Goal: Entertainment & Leisure: Browse casually

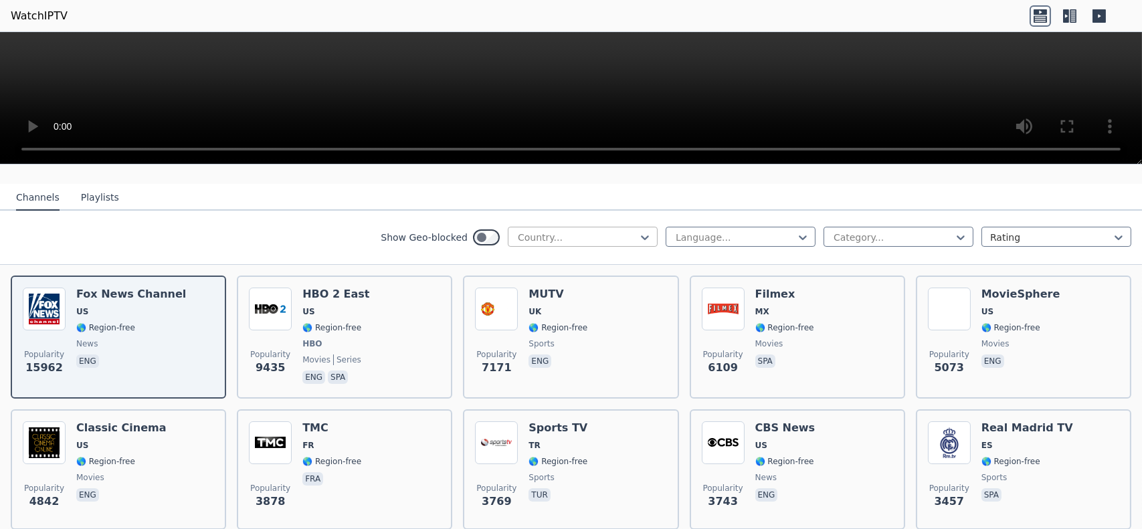
scroll to position [134, 0]
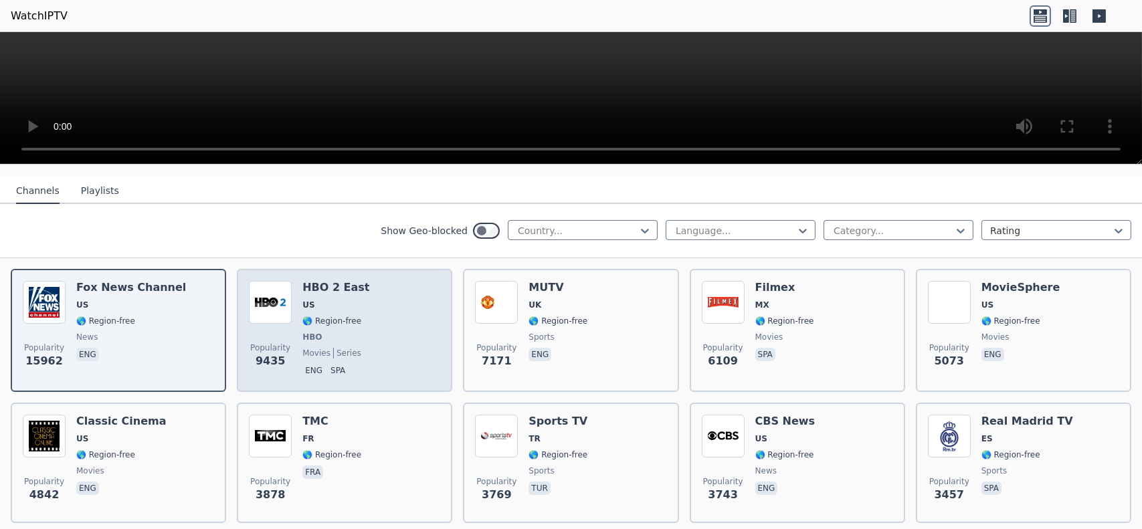
drag, startPoint x: 333, startPoint y: 278, endPoint x: 317, endPoint y: 273, distance: 16.1
click at [317, 281] on h6 "HBO 2 East" at bounding box center [335, 287] width 67 height 13
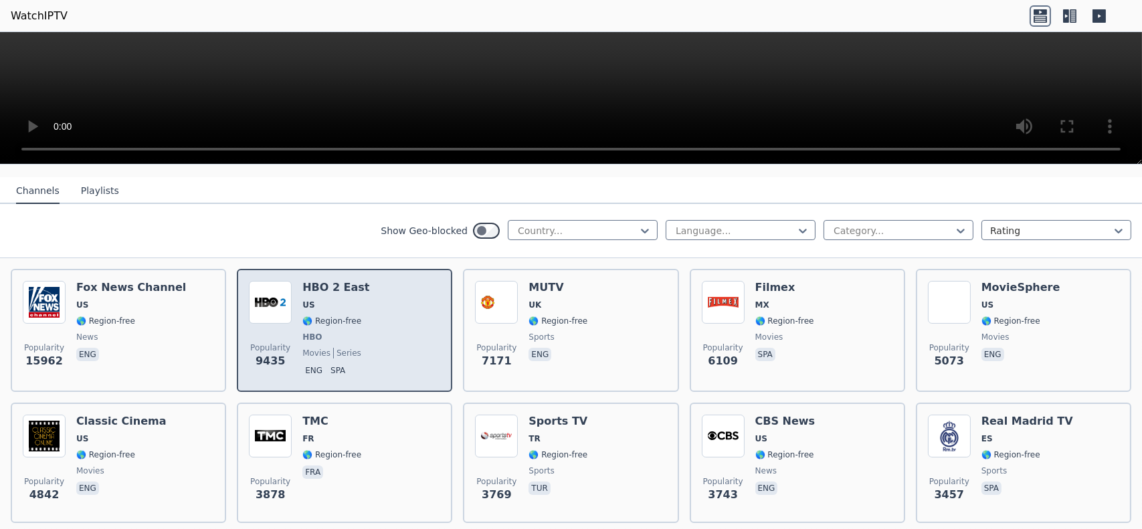
click at [306, 281] on h6 "HBO 2 East" at bounding box center [335, 287] width 67 height 13
click at [270, 296] on img at bounding box center [270, 302] width 43 height 43
click at [269, 298] on img at bounding box center [270, 302] width 43 height 43
click at [269, 300] on img at bounding box center [270, 302] width 43 height 43
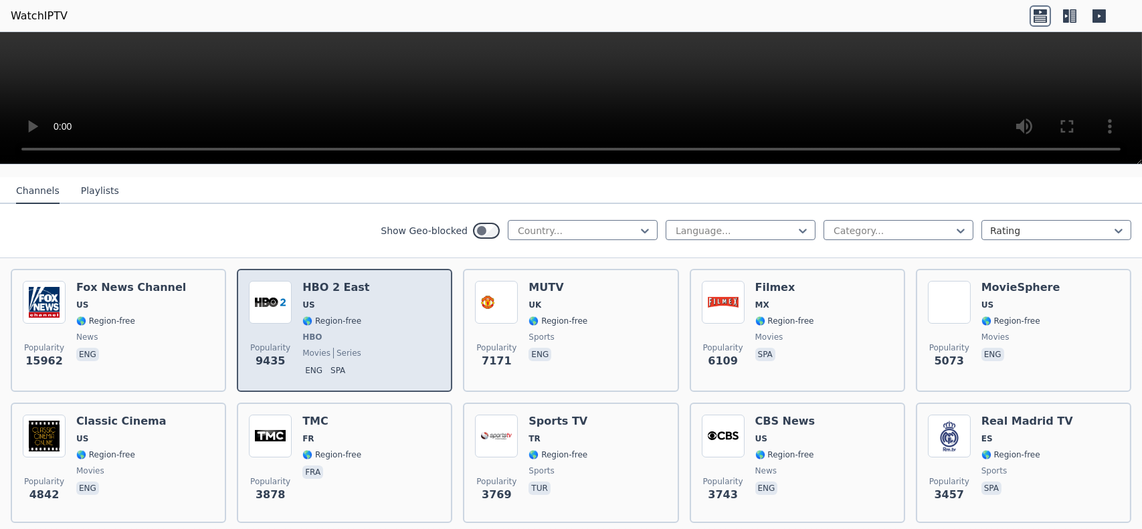
click at [329, 364] on p "spa" at bounding box center [338, 370] width 20 height 13
click at [331, 334] on div "HBO 2 East US 🌎 Region-free HBO movies series eng spa" at bounding box center [335, 330] width 67 height 99
click at [331, 333] on div "HBO 2 East US 🌎 Region-free HBO movies series eng spa" at bounding box center [335, 330] width 67 height 99
click at [321, 318] on div "HBO 2 East US 🌎 Region-free HBO movies series eng spa" at bounding box center [335, 330] width 67 height 99
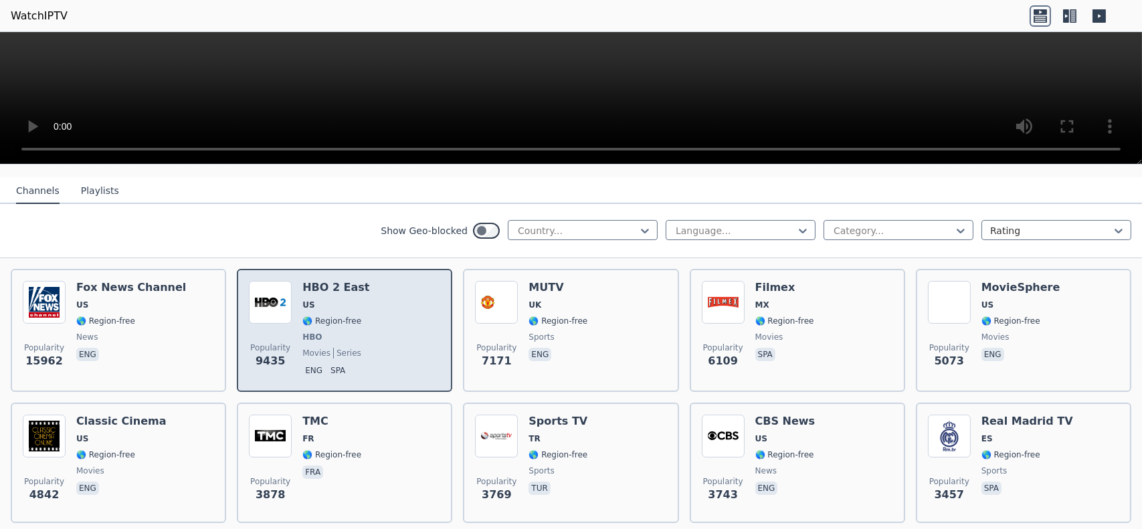
click at [309, 300] on span "US" at bounding box center [308, 305] width 12 height 11
click at [310, 300] on span "US" at bounding box center [308, 305] width 12 height 11
click at [312, 299] on div "HBO 2 East US 🌎 Region-free HBO movies series eng spa" at bounding box center [335, 330] width 67 height 99
click at [312, 300] on span "US" at bounding box center [335, 305] width 67 height 11
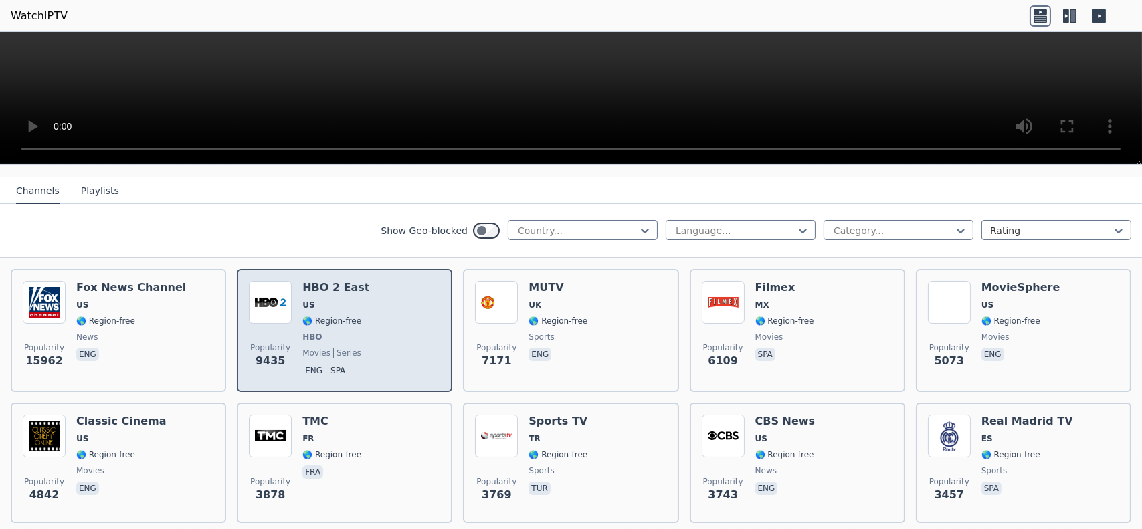
click at [311, 284] on div "HBO 2 East US 🌎 Region-free HBO movies series eng spa" at bounding box center [335, 330] width 67 height 99
click at [310, 283] on div "HBO 2 East US 🌎 Region-free HBO movies series eng spa" at bounding box center [335, 330] width 67 height 99
click at [311, 283] on div "HBO 2 East US 🌎 Region-free HBO movies series eng spa" at bounding box center [335, 330] width 67 height 99
click at [293, 269] on div "Popularity 9435 HBO 2 East US 🌎 Region-free HBO movies series eng spa" at bounding box center [344, 330] width 215 height 123
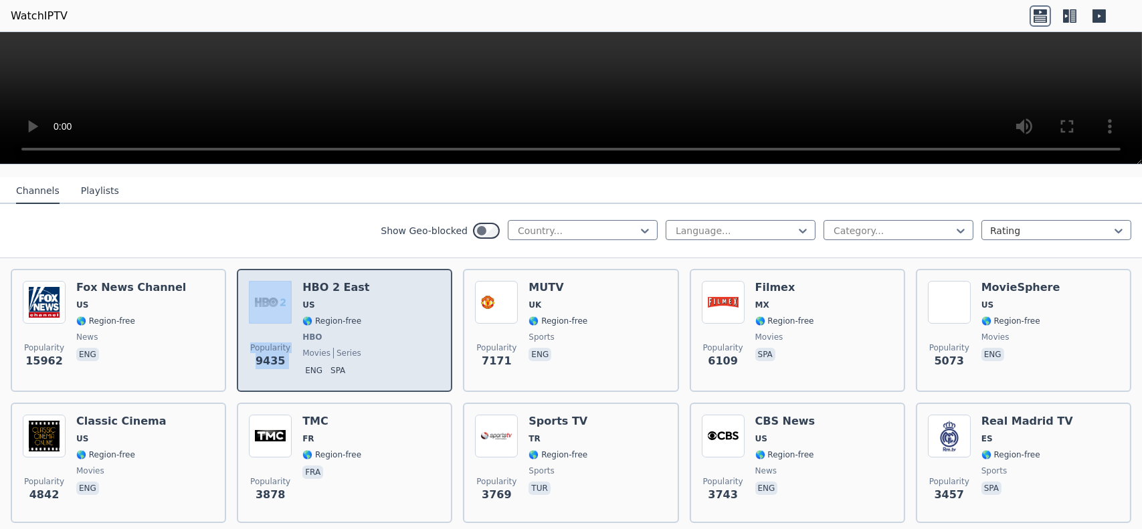
click at [284, 281] on img at bounding box center [270, 302] width 43 height 43
click at [284, 282] on img at bounding box center [270, 302] width 43 height 43
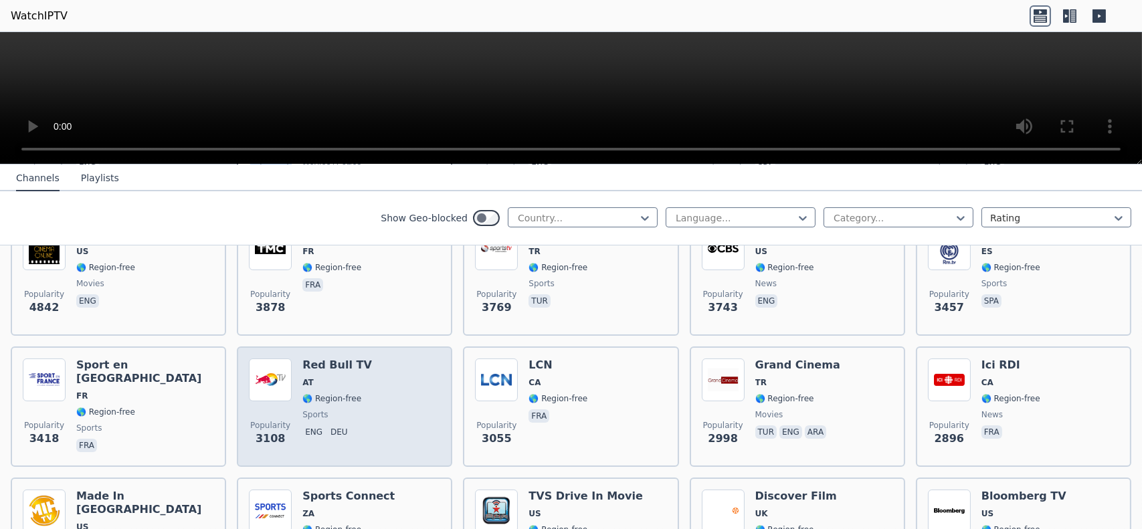
scroll to position [335, 0]
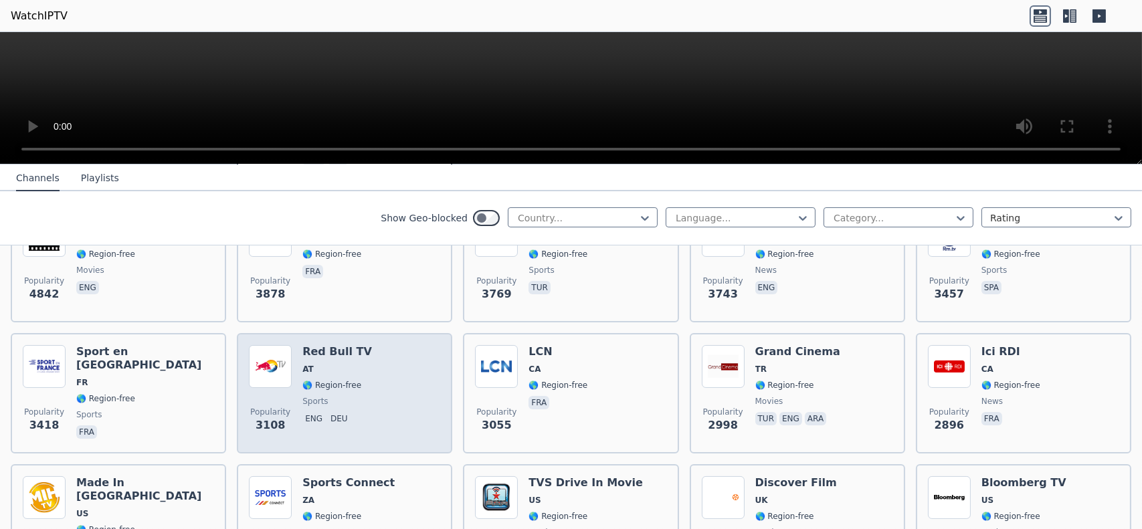
click at [333, 345] on h6 "Red Bull TV" at bounding box center [337, 351] width 70 height 13
click at [331, 345] on h6 "Red Bull TV" at bounding box center [337, 351] width 70 height 13
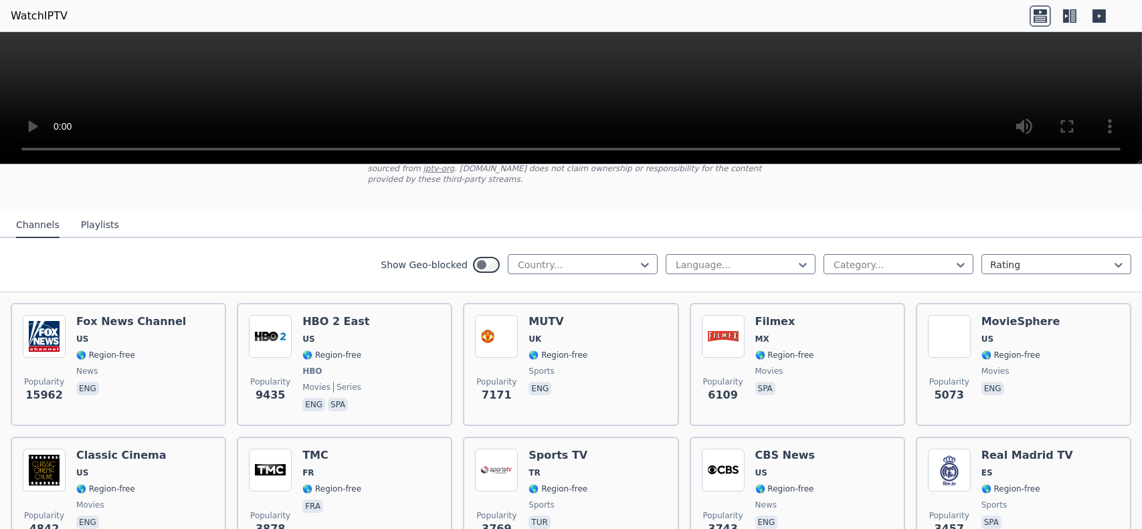
scroll to position [67, 0]
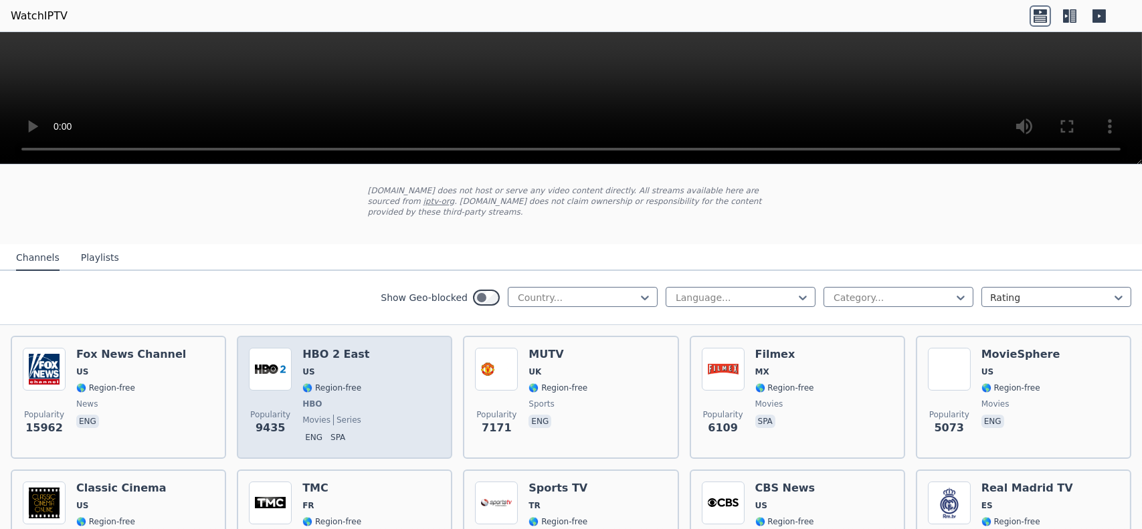
click at [323, 348] on h6 "HBO 2 East" at bounding box center [335, 354] width 67 height 13
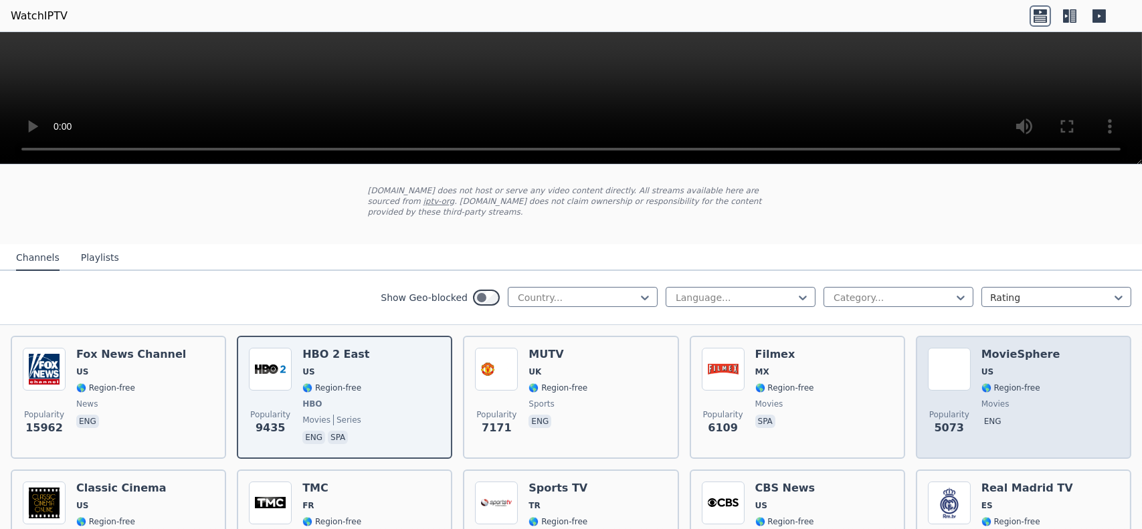
click at [1015, 348] on h6 "MovieSphere" at bounding box center [1021, 354] width 79 height 13
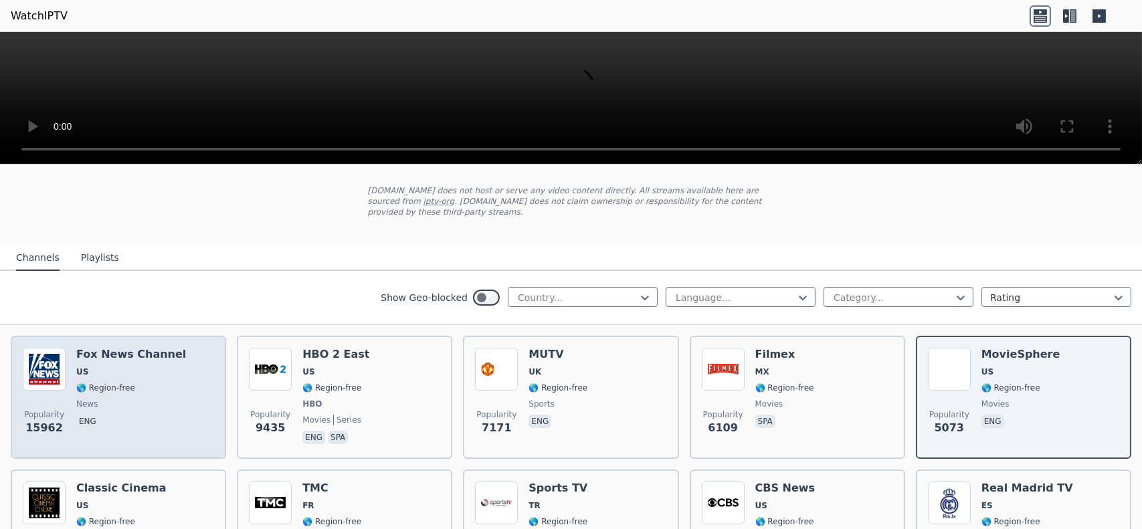
click at [139, 348] on h6 "Fox News Channel" at bounding box center [131, 354] width 110 height 13
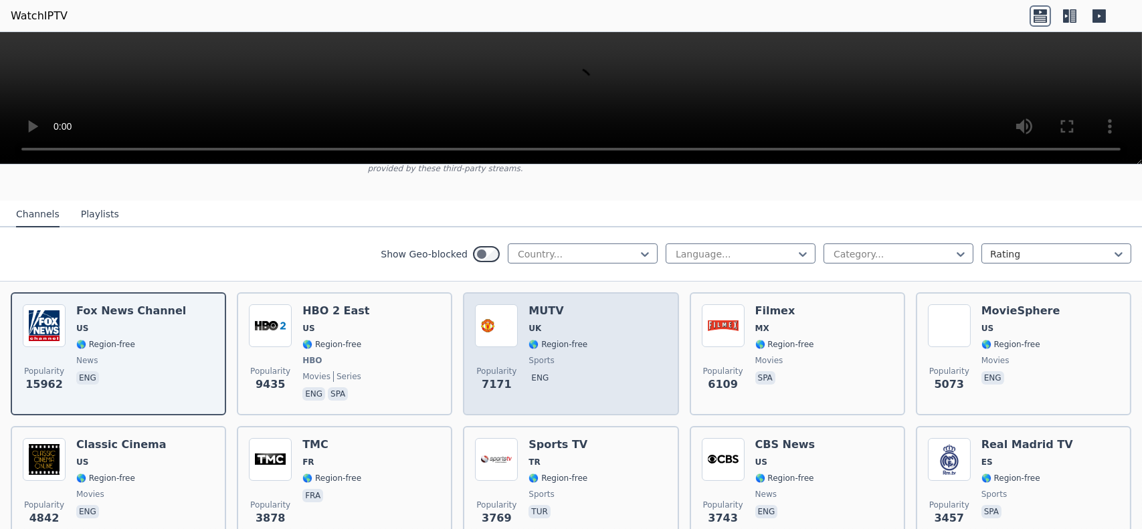
scroll to position [134, 0]
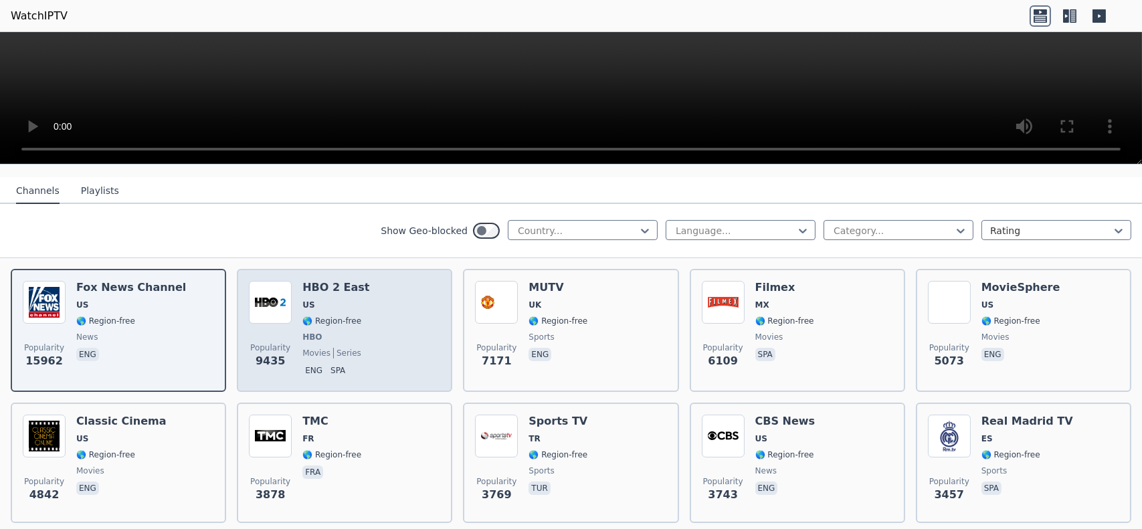
click at [348, 281] on h6 "HBO 2 East" at bounding box center [335, 287] width 67 height 13
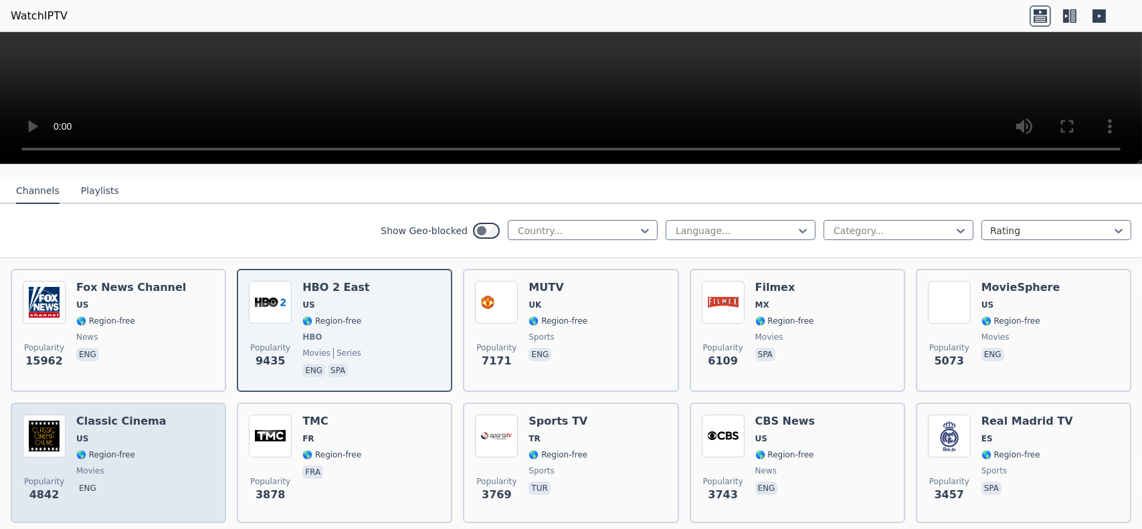
click at [124, 415] on h6 "Classic Cinema" at bounding box center [121, 421] width 90 height 13
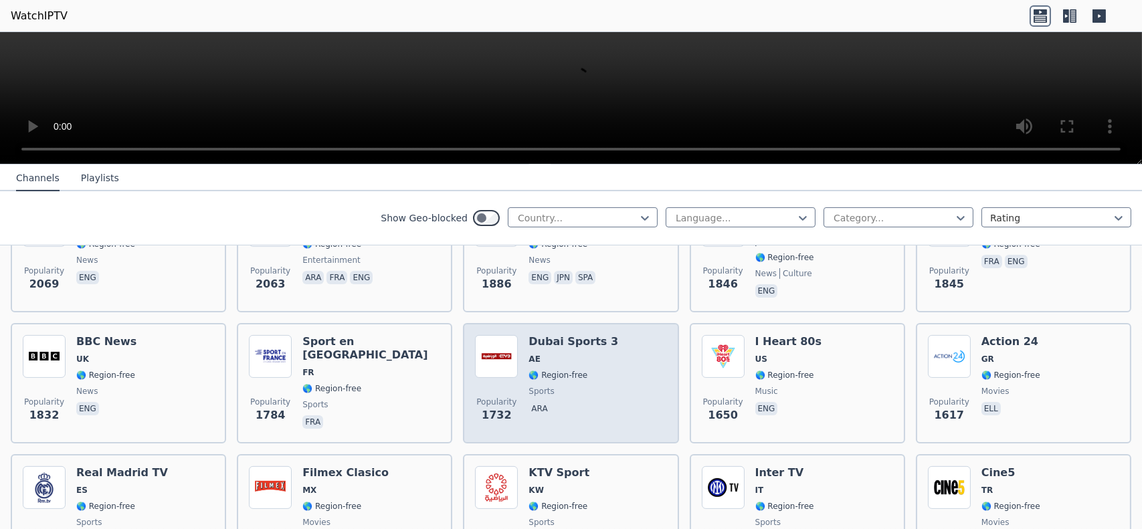
scroll to position [870, 0]
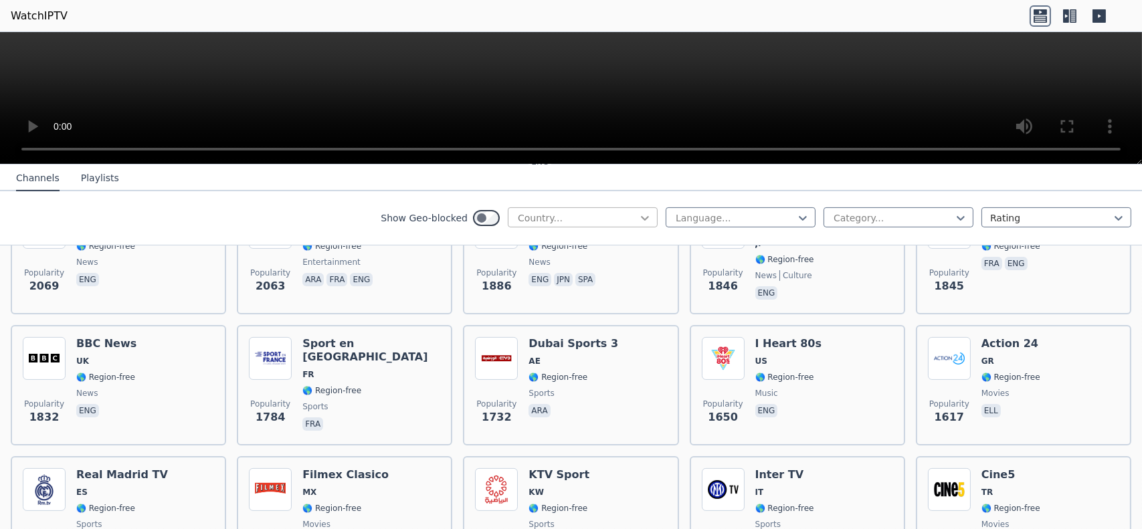
click at [641, 216] on icon at bounding box center [644, 217] width 13 height 13
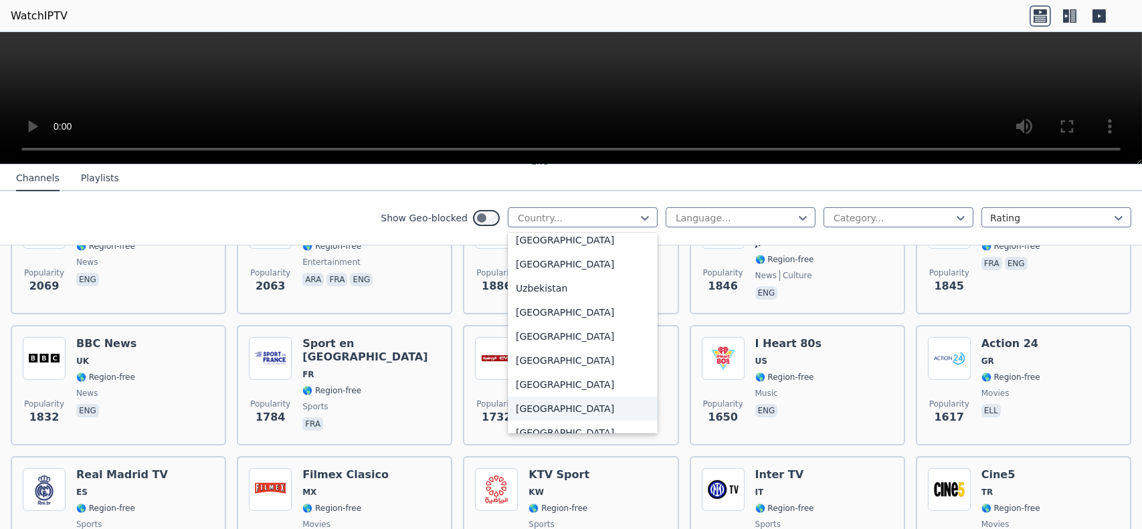
scroll to position [4713, 0]
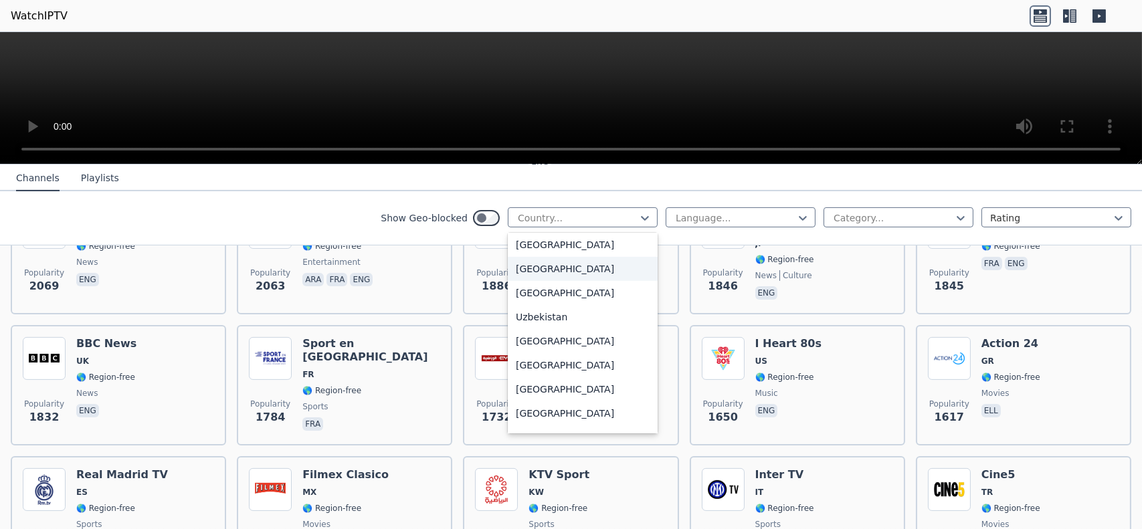
click at [554, 270] on div "[GEOGRAPHIC_DATA]" at bounding box center [583, 269] width 150 height 24
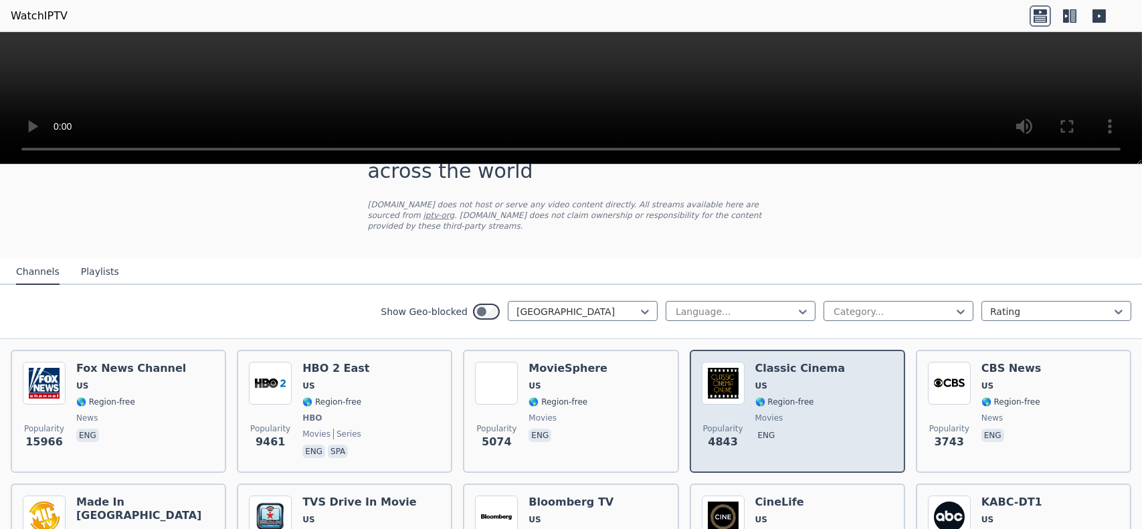
scroll to position [67, 0]
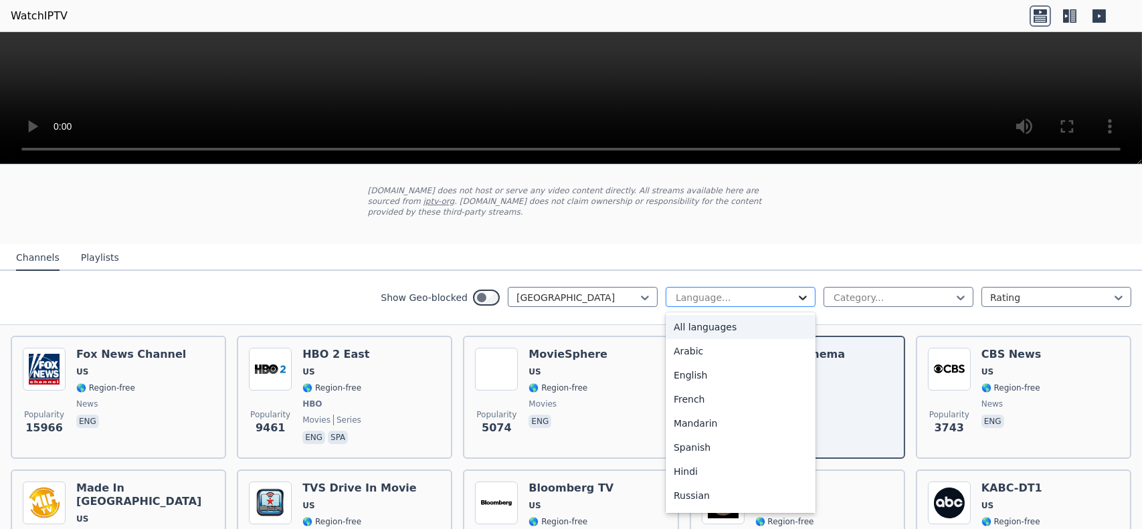
click at [798, 291] on icon at bounding box center [802, 297] width 13 height 13
click at [797, 291] on icon at bounding box center [802, 297] width 13 height 13
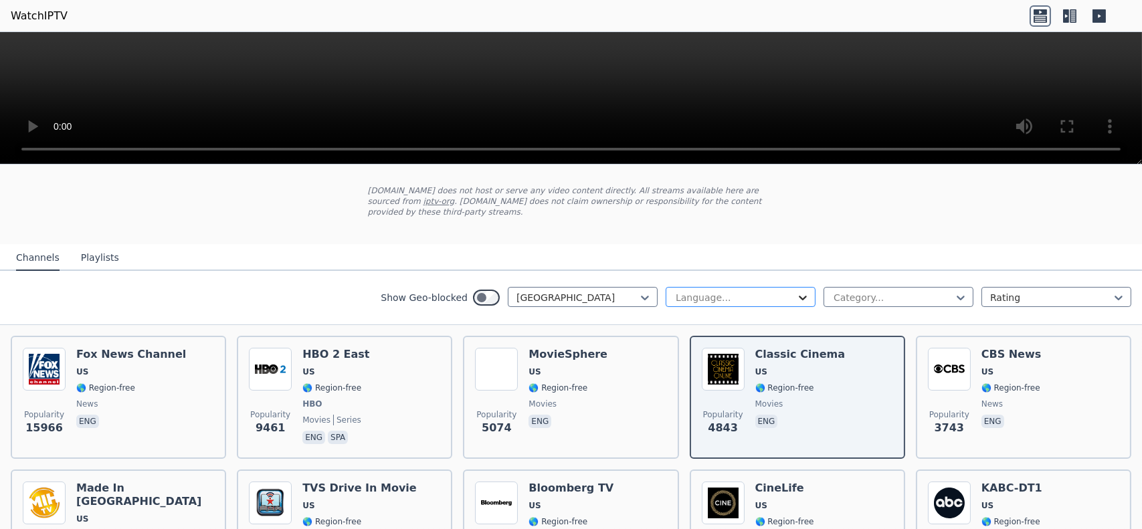
click at [797, 291] on icon at bounding box center [802, 297] width 13 height 13
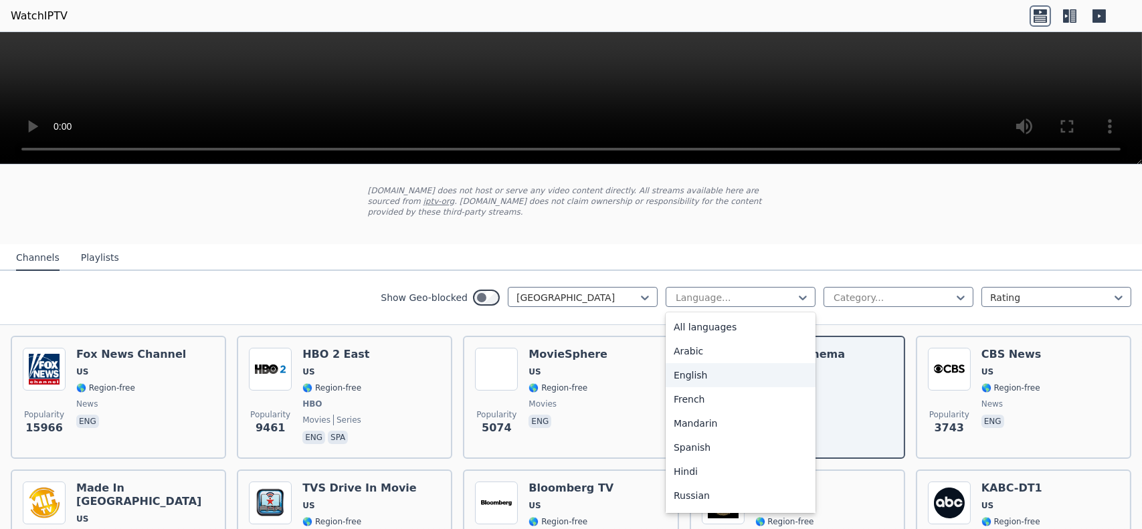
click at [691, 363] on div "English" at bounding box center [741, 375] width 150 height 24
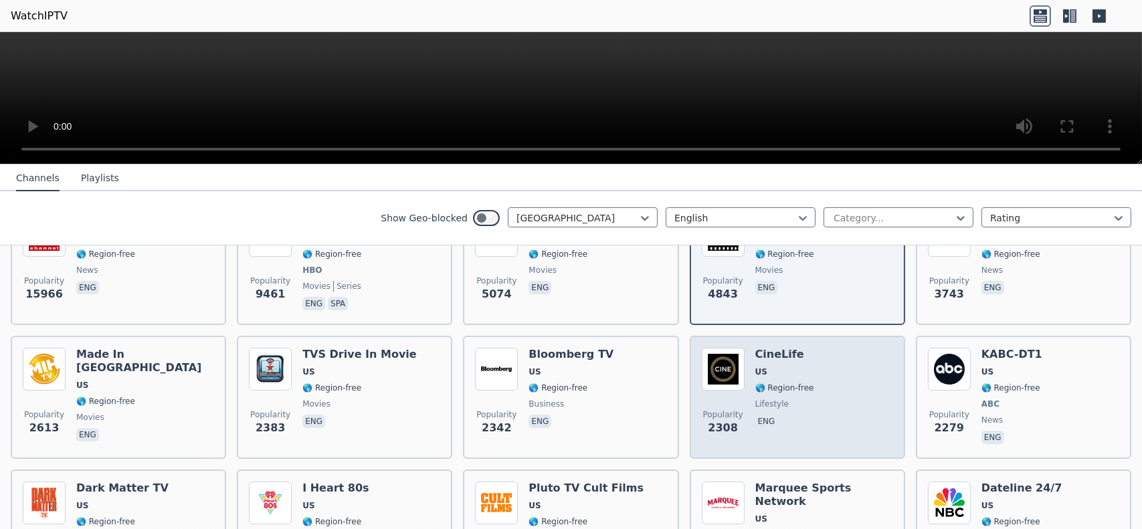
scroll to position [268, 0]
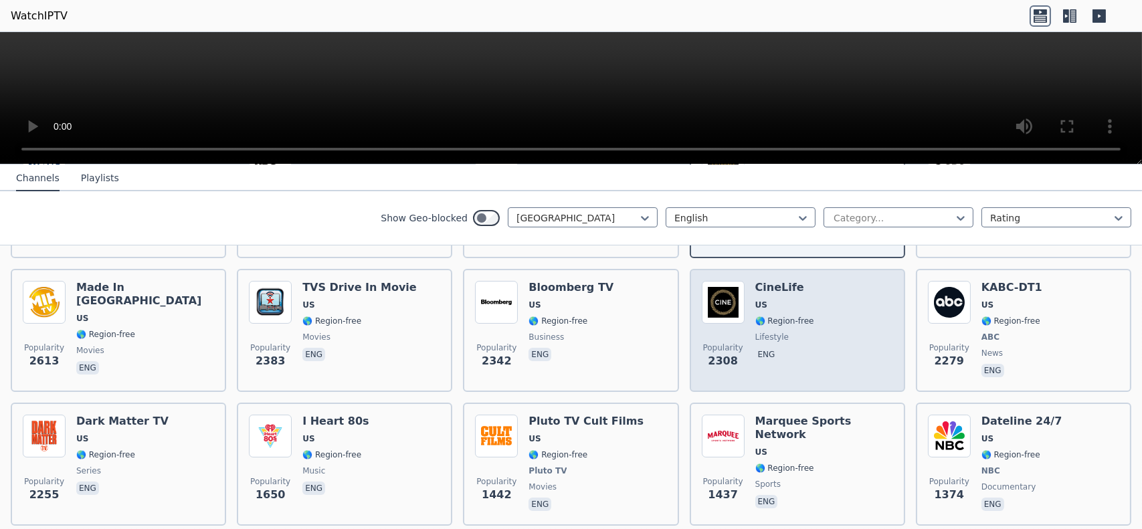
click at [764, 281] on h6 "CineLife" at bounding box center [784, 287] width 59 height 13
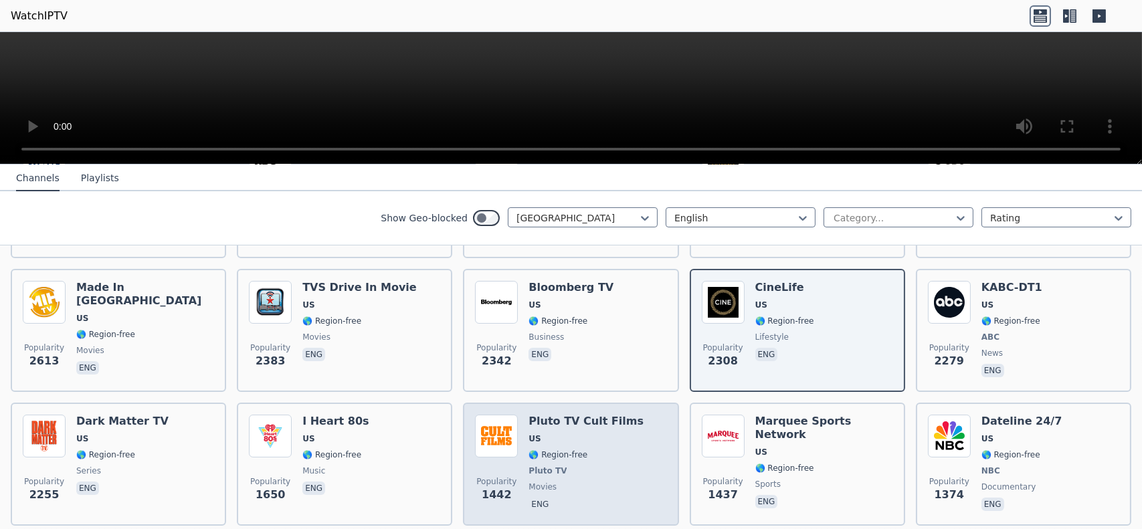
click at [547, 415] on h6 "Pluto TV Cult Films" at bounding box center [586, 421] width 115 height 13
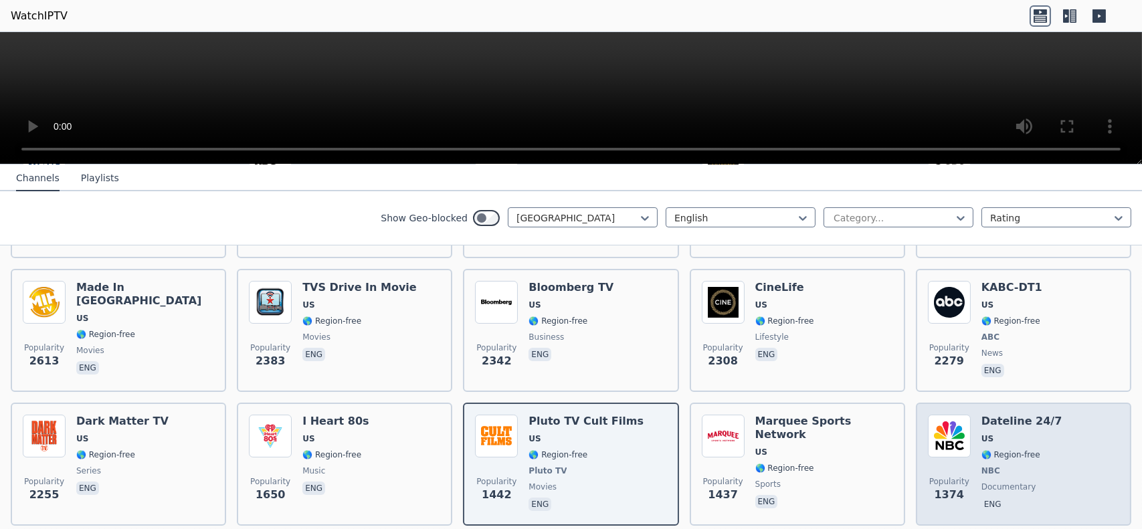
click at [982, 415] on h6 "Dateline 24/7" at bounding box center [1022, 421] width 81 height 13
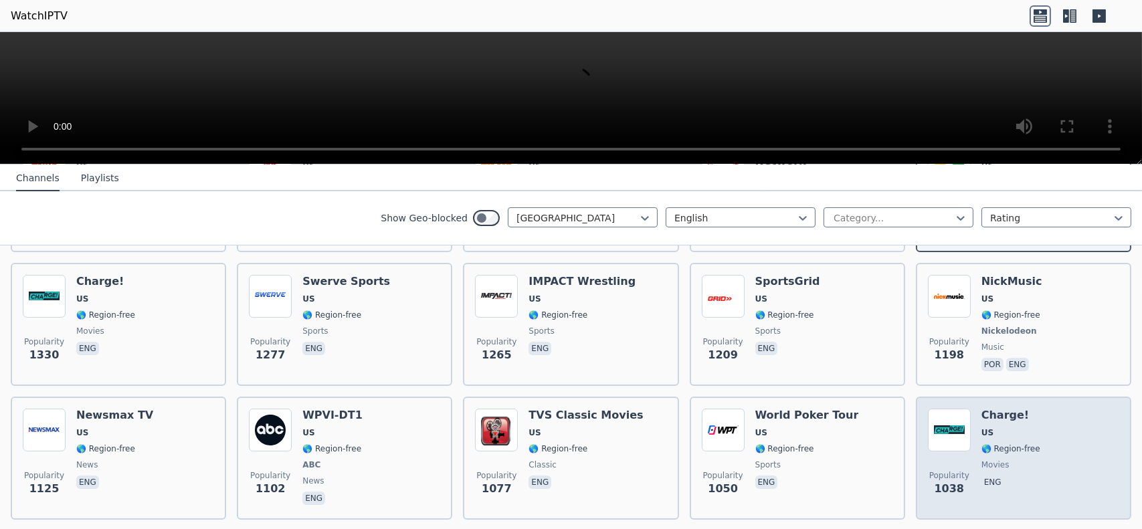
scroll to position [602, 0]
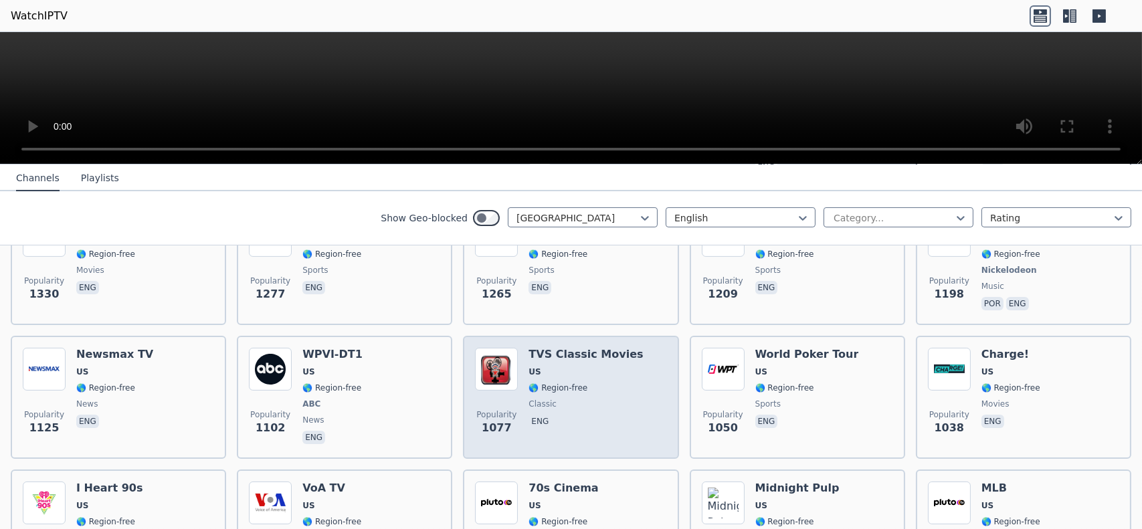
click at [583, 348] on h6 "TVS Classic Movies" at bounding box center [586, 354] width 114 height 13
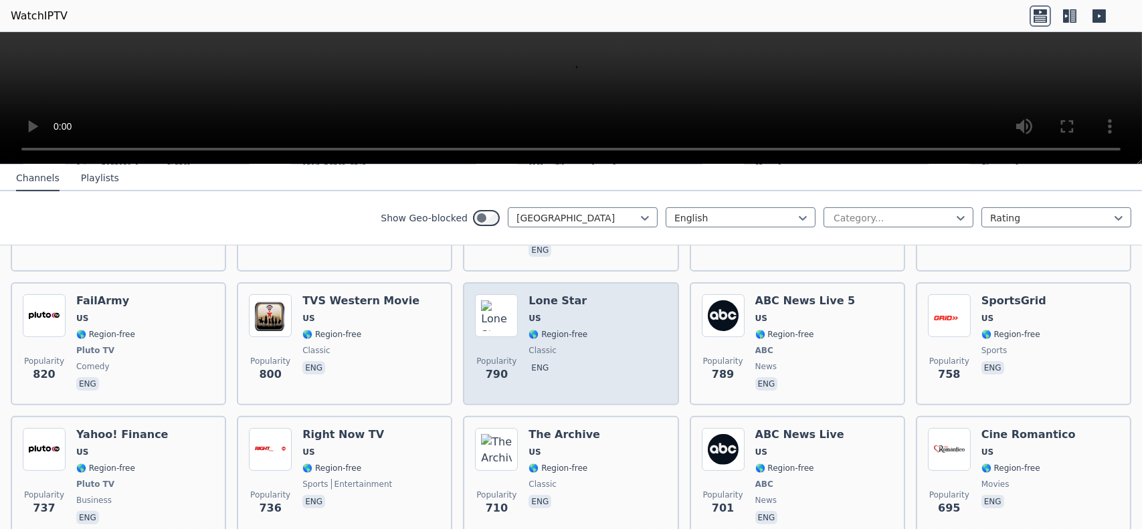
scroll to position [1137, 0]
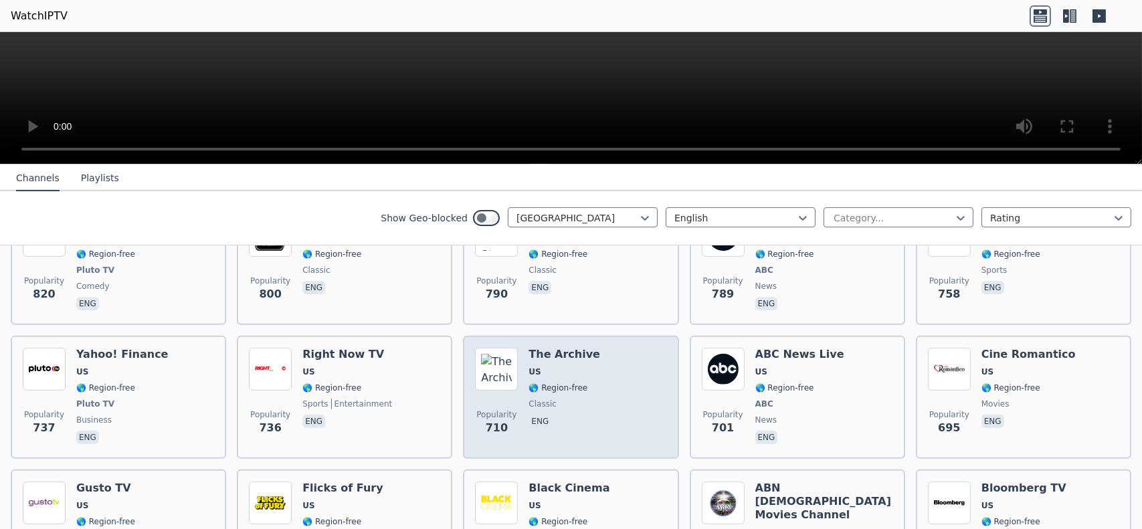
click at [569, 348] on h6 "The Archive" at bounding box center [565, 354] width 72 height 13
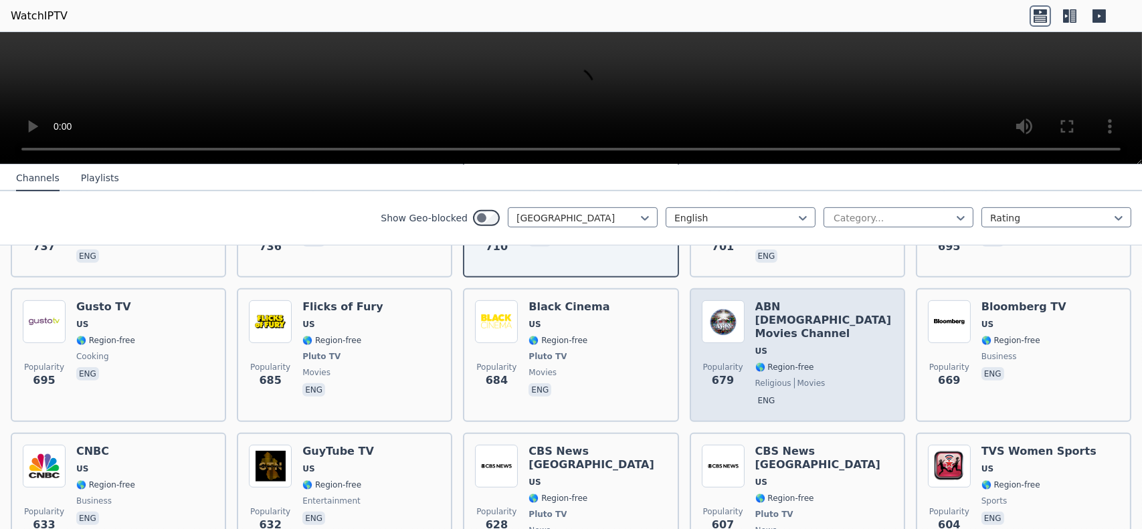
scroll to position [1338, 0]
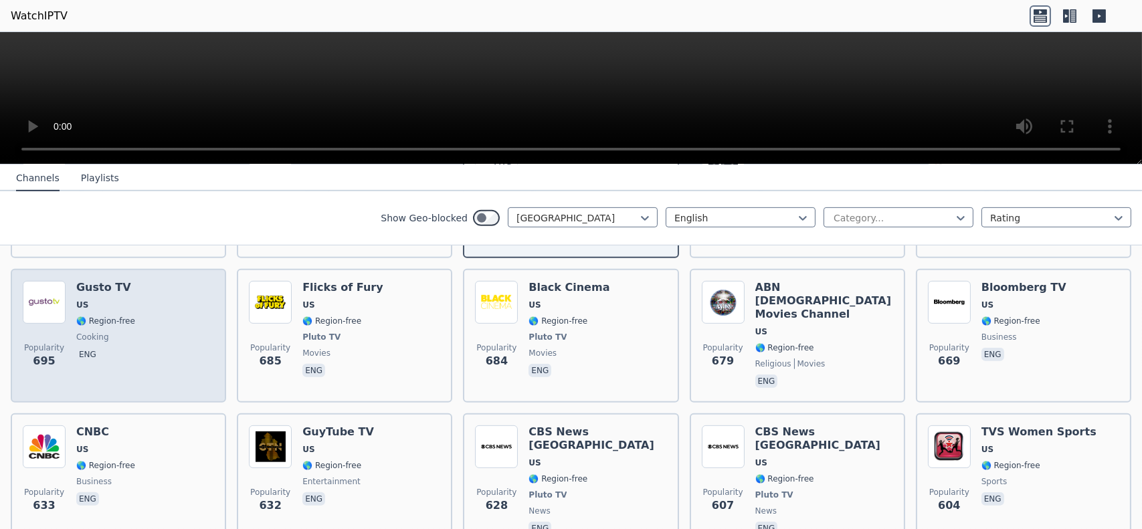
click at [114, 281] on h6 "Gusto TV" at bounding box center [105, 287] width 59 height 13
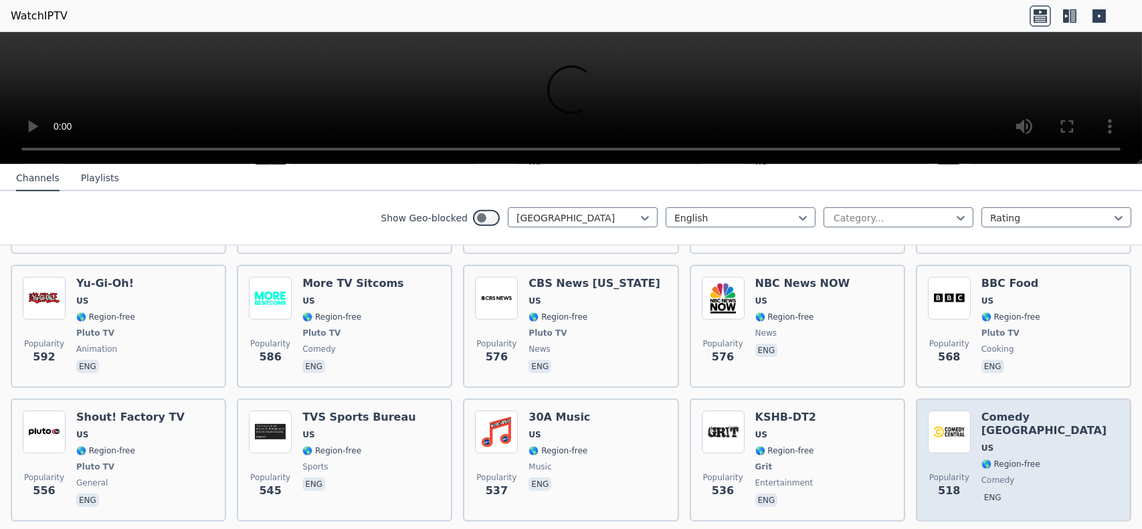
scroll to position [1673, 0]
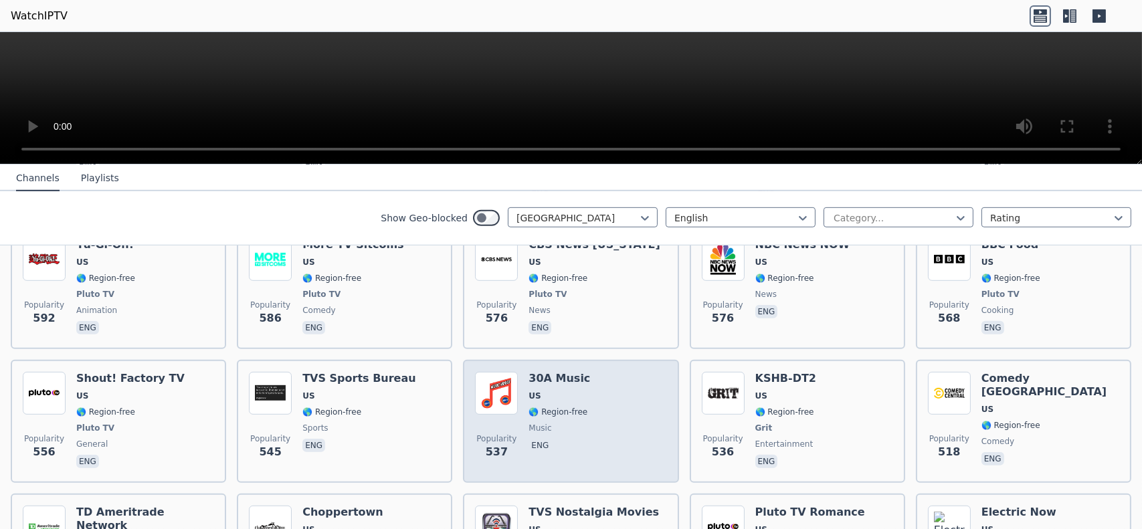
click at [565, 372] on h6 "30A Music" at bounding box center [560, 378] width 62 height 13
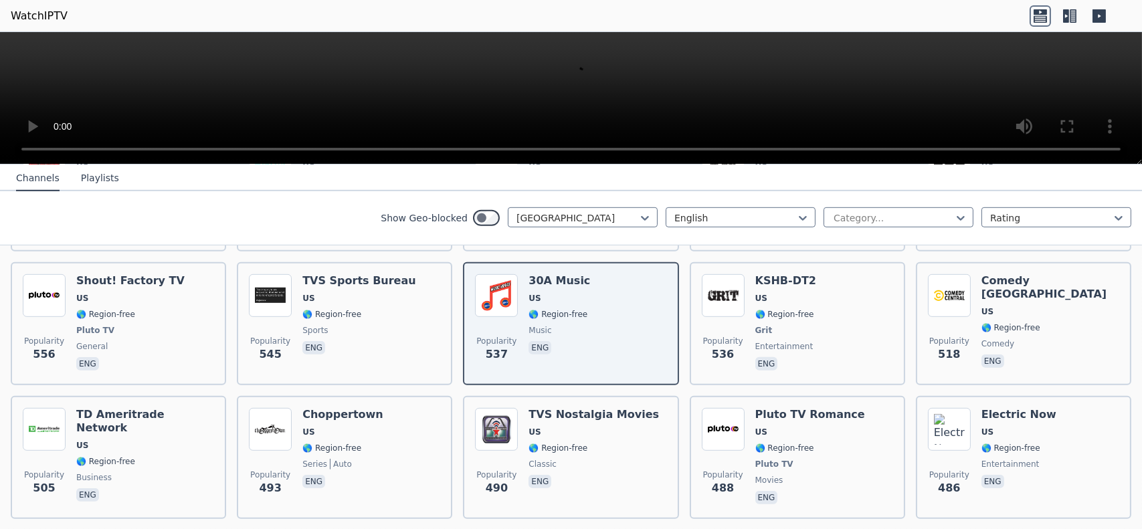
scroll to position [1873, 0]
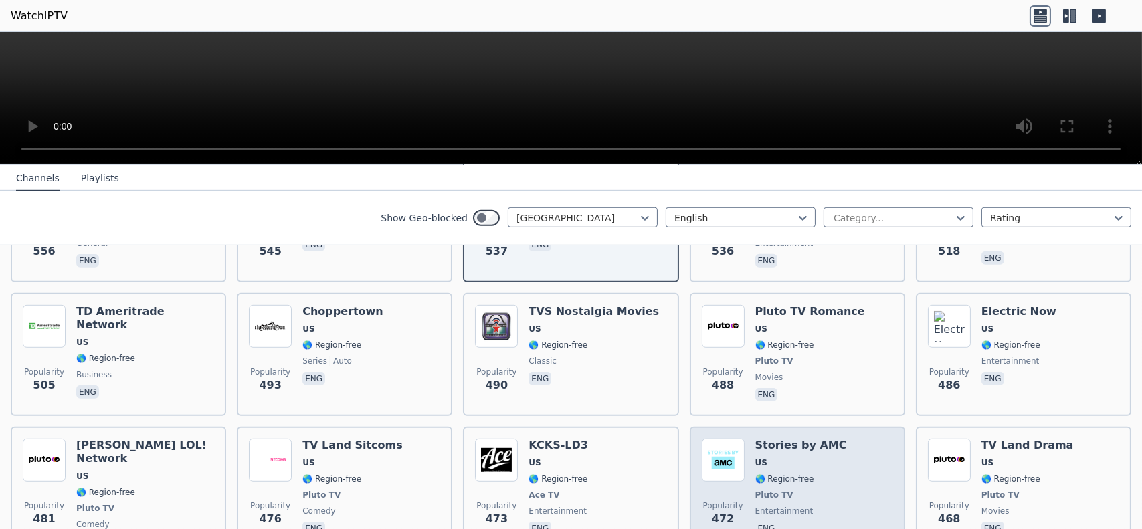
click at [786, 439] on h6 "Stories by AMC" at bounding box center [801, 445] width 92 height 13
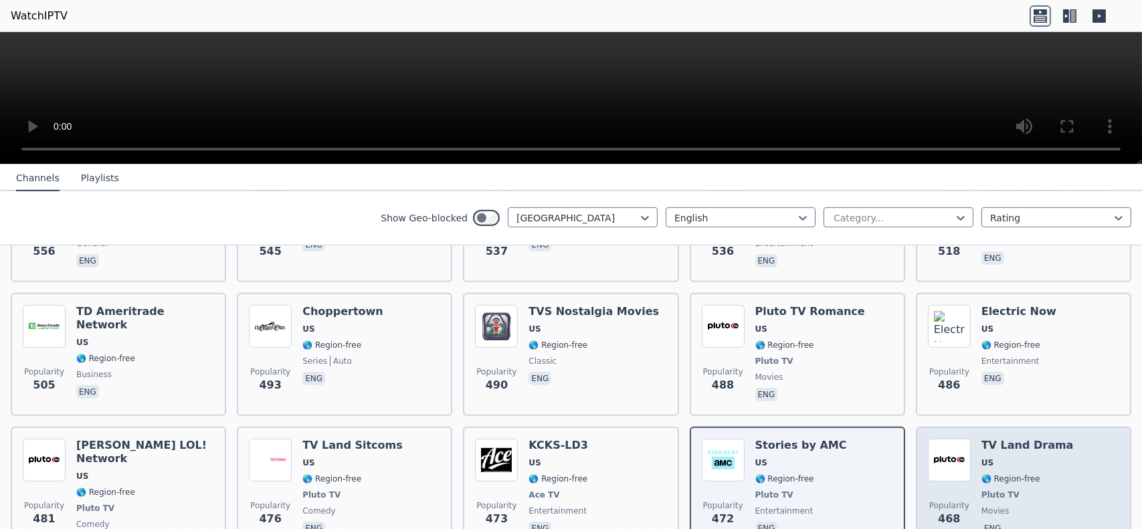
click at [1017, 439] on h6 "TV Land Drama" at bounding box center [1028, 445] width 92 height 13
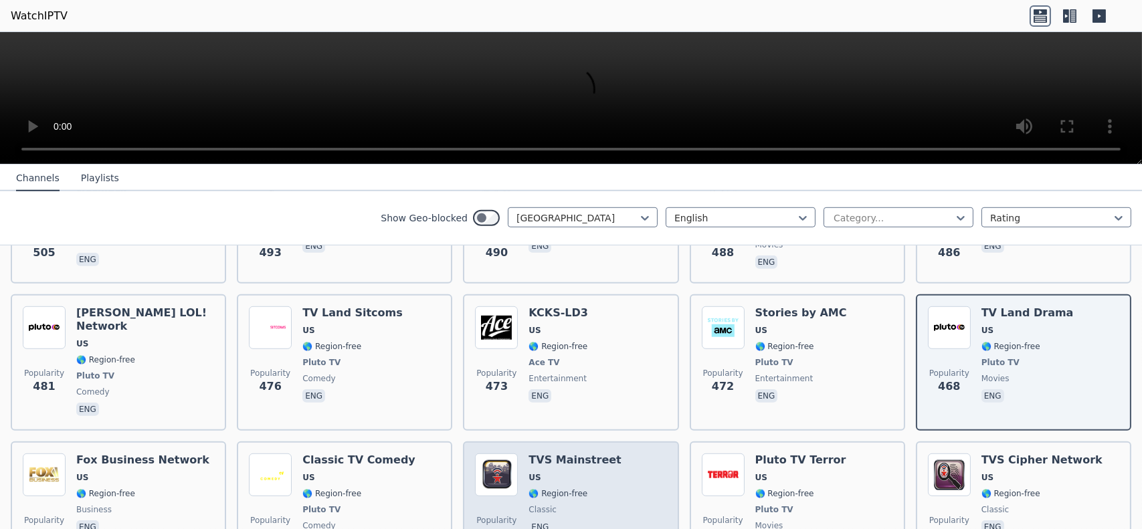
scroll to position [2007, 0]
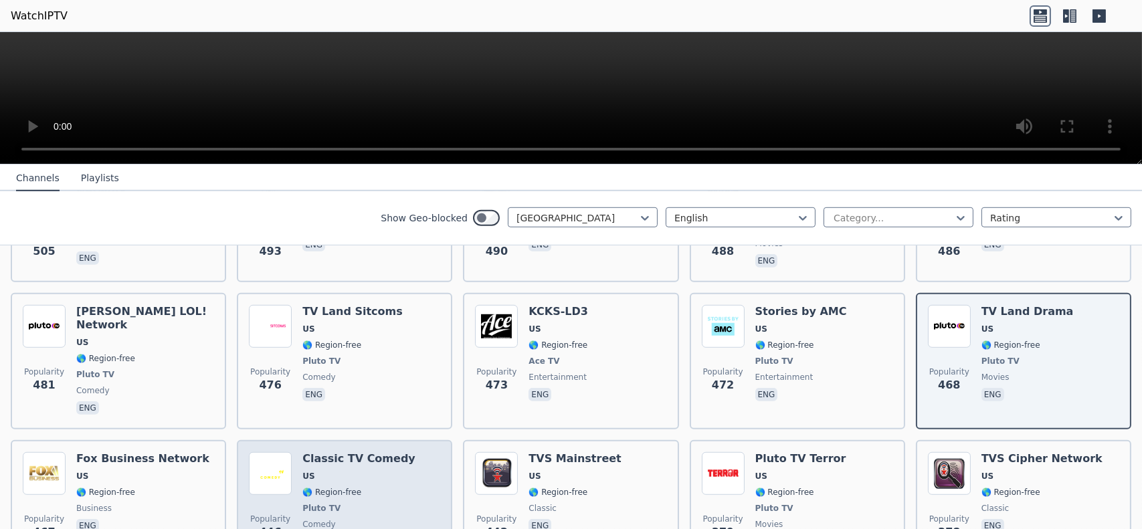
click at [369, 452] on h6 "Classic TV Comedy" at bounding box center [358, 458] width 113 height 13
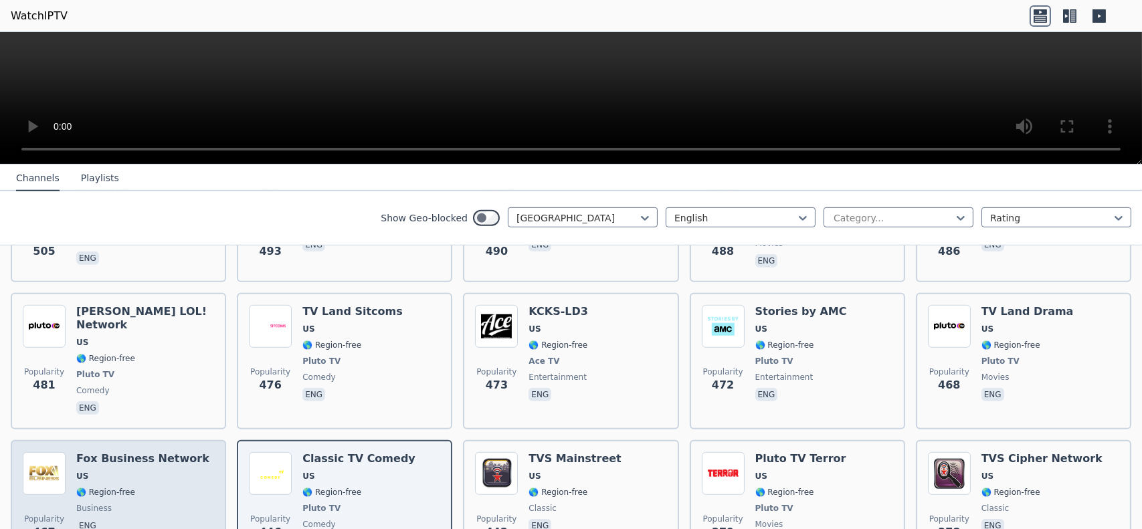
click at [166, 452] on h6 "Fox Business Network" at bounding box center [142, 458] width 133 height 13
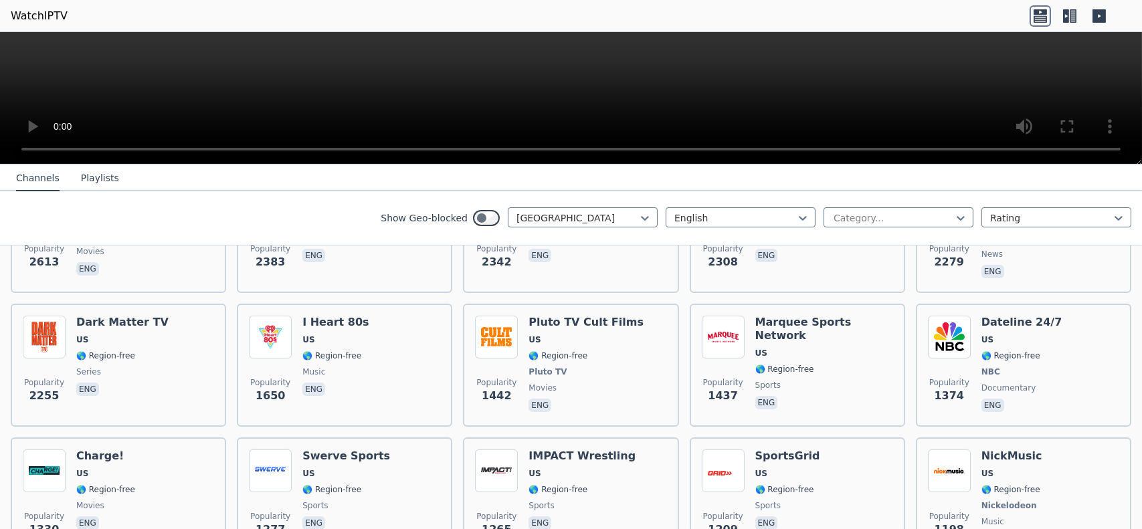
scroll to position [0, 0]
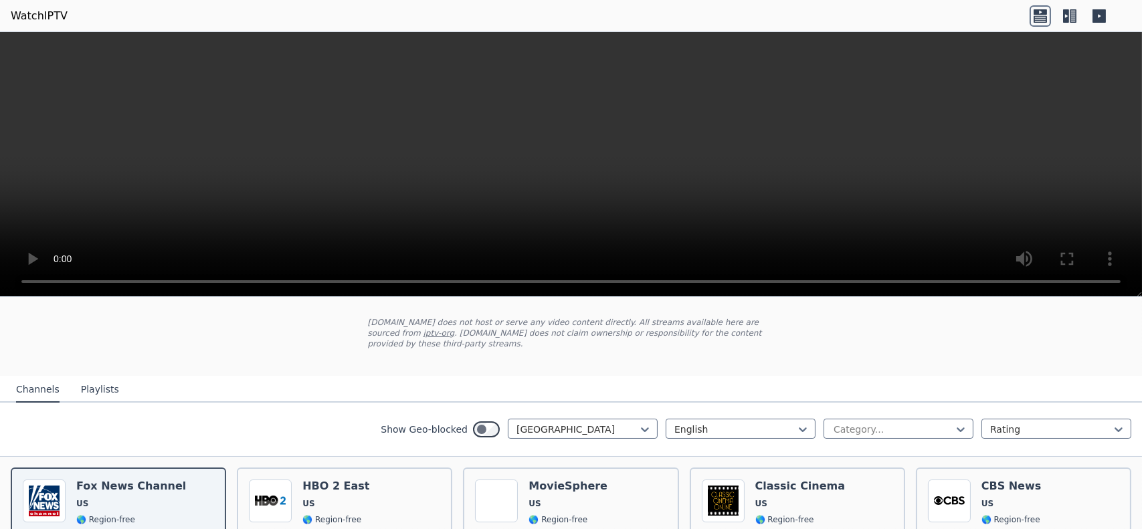
scroll to position [67, 0]
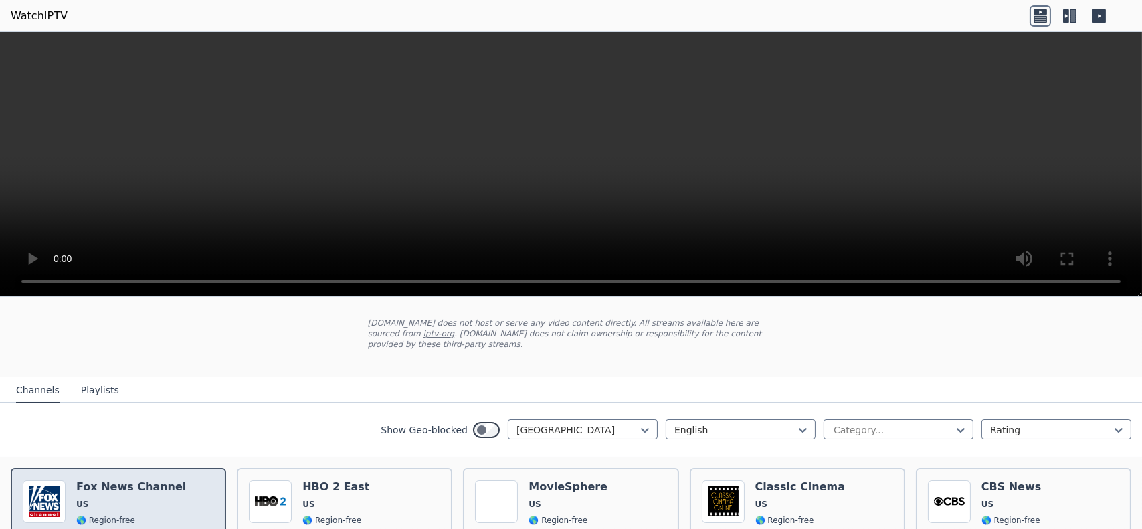
click at [102, 480] on h6 "Fox News Channel" at bounding box center [131, 486] width 110 height 13
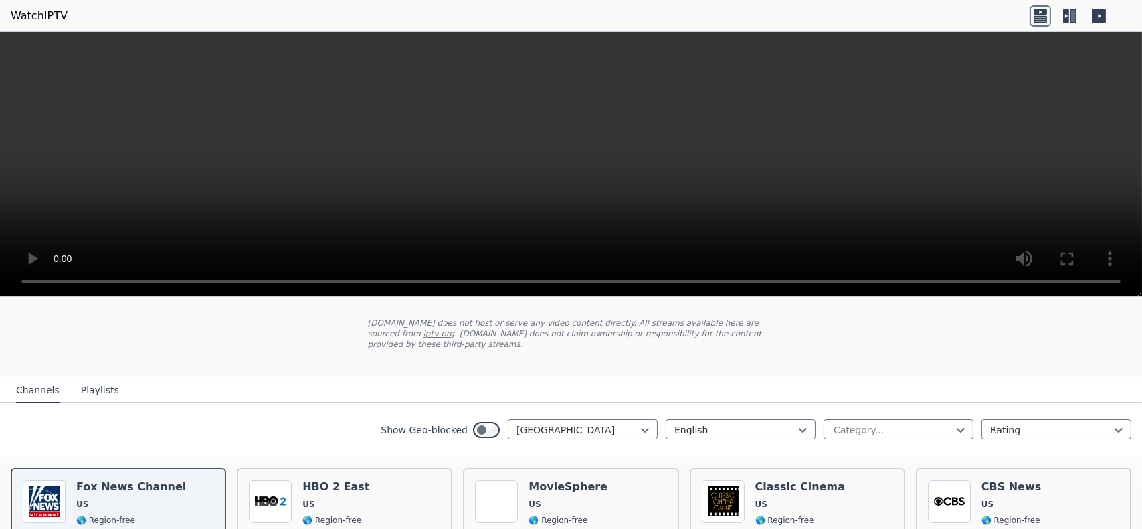
click at [100, 378] on button "Playlists" at bounding box center [100, 390] width 38 height 25
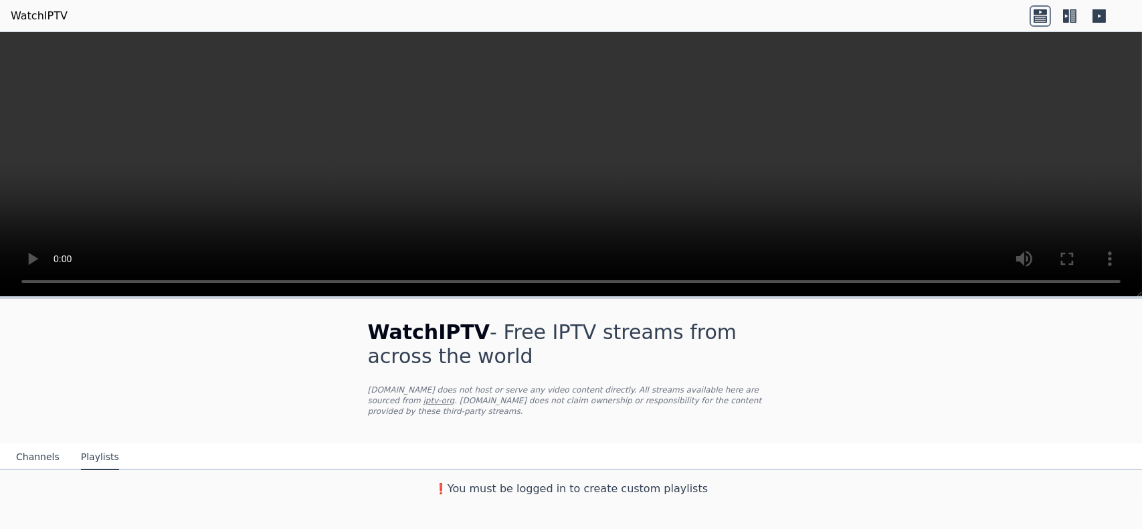
click at [29, 445] on button "Channels" at bounding box center [37, 457] width 43 height 25
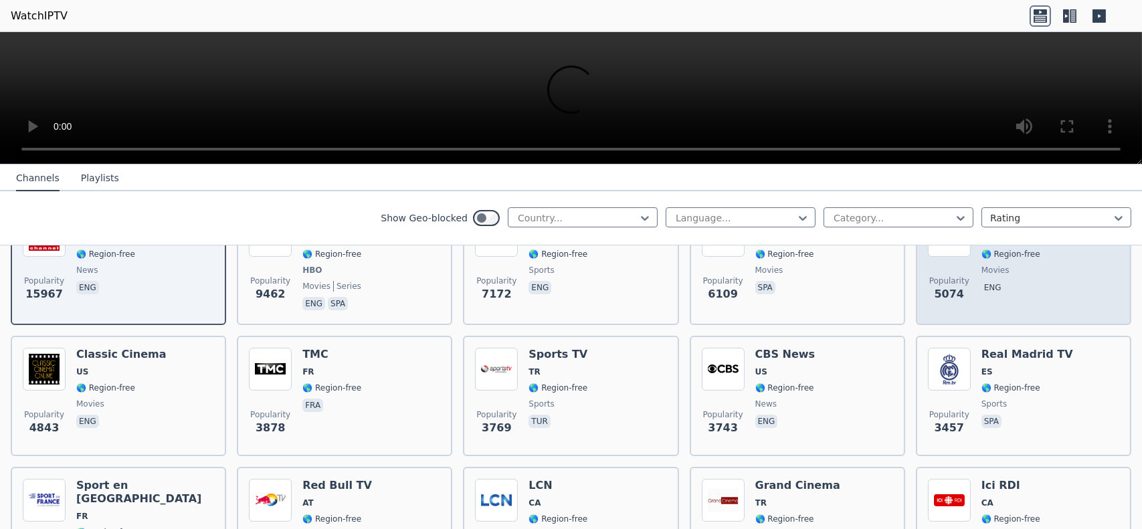
scroll to position [67, 0]
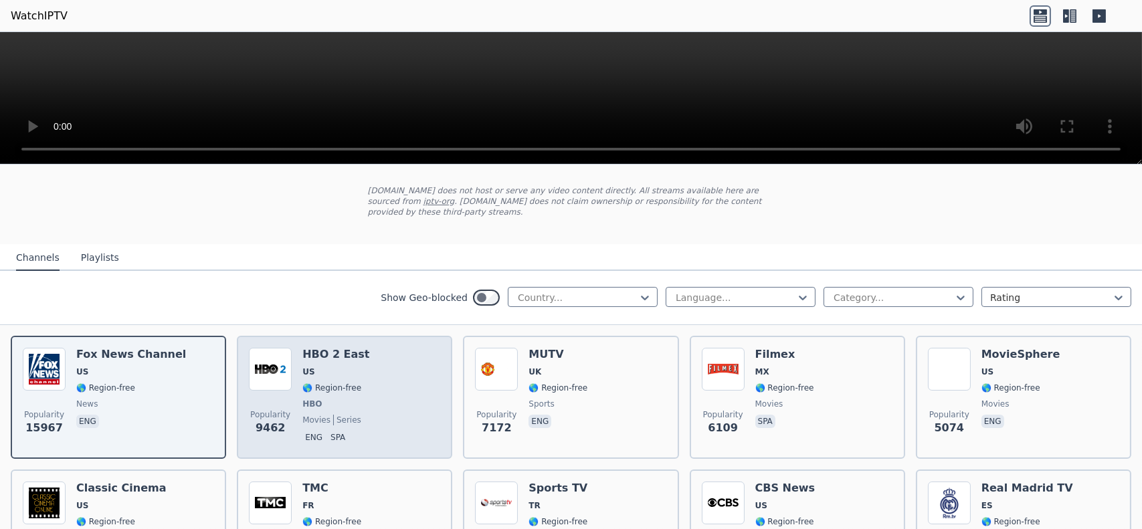
click at [343, 348] on h6 "HBO 2 East" at bounding box center [335, 354] width 67 height 13
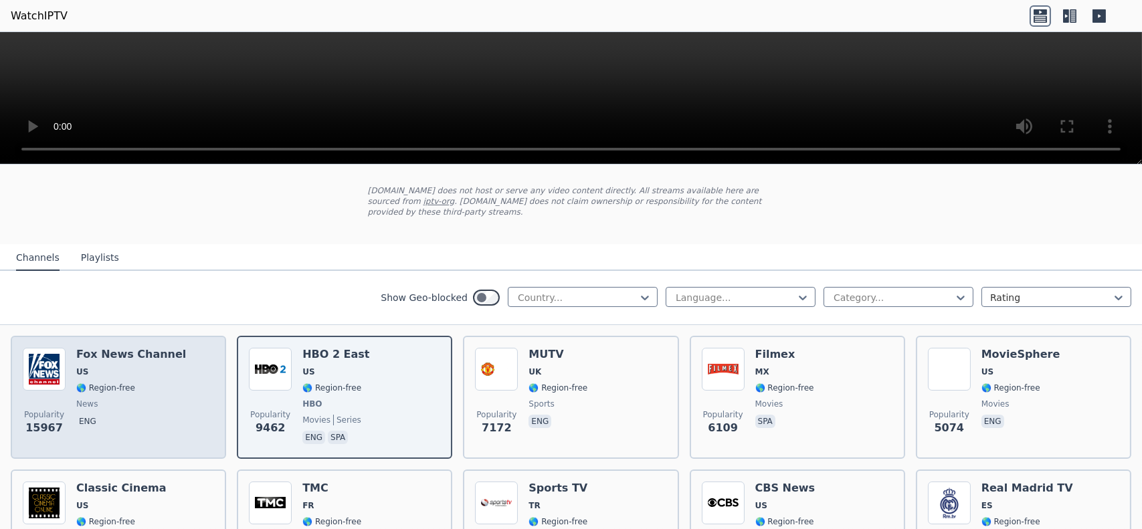
click at [128, 348] on h6 "Fox News Channel" at bounding box center [131, 354] width 110 height 13
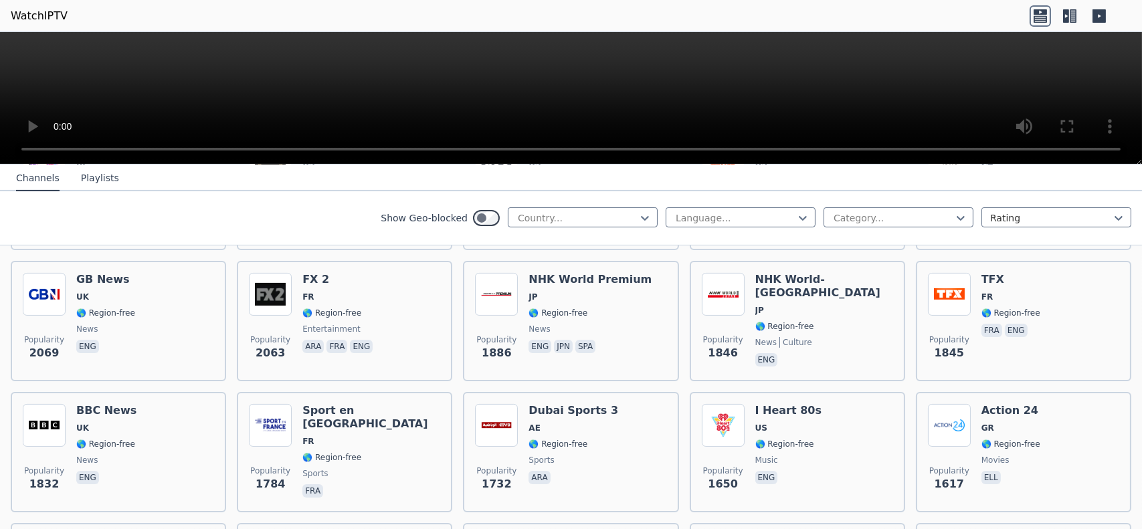
scroll to position [736, 0]
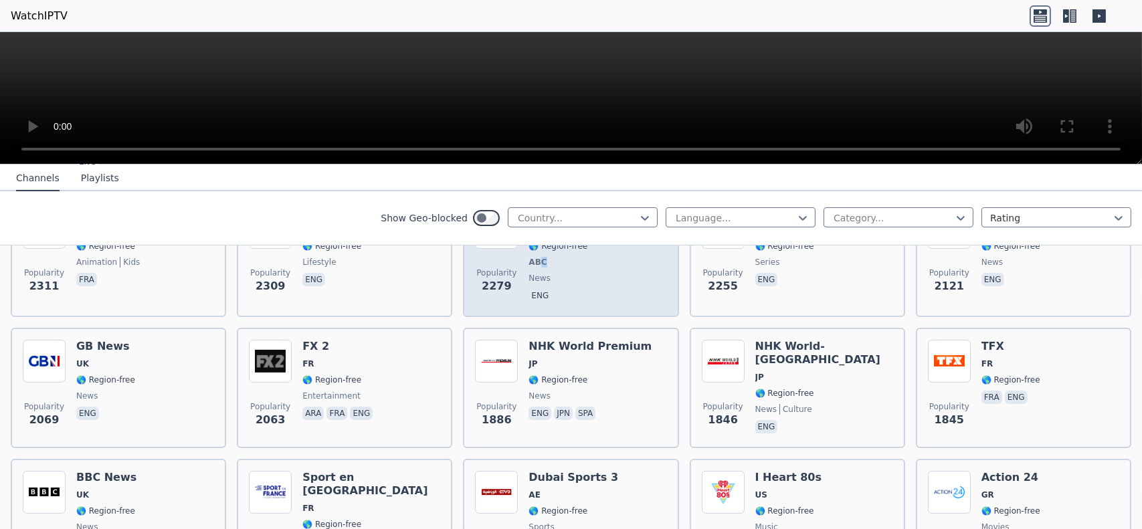
click at [540, 257] on span "ABC" at bounding box center [559, 262] width 61 height 11
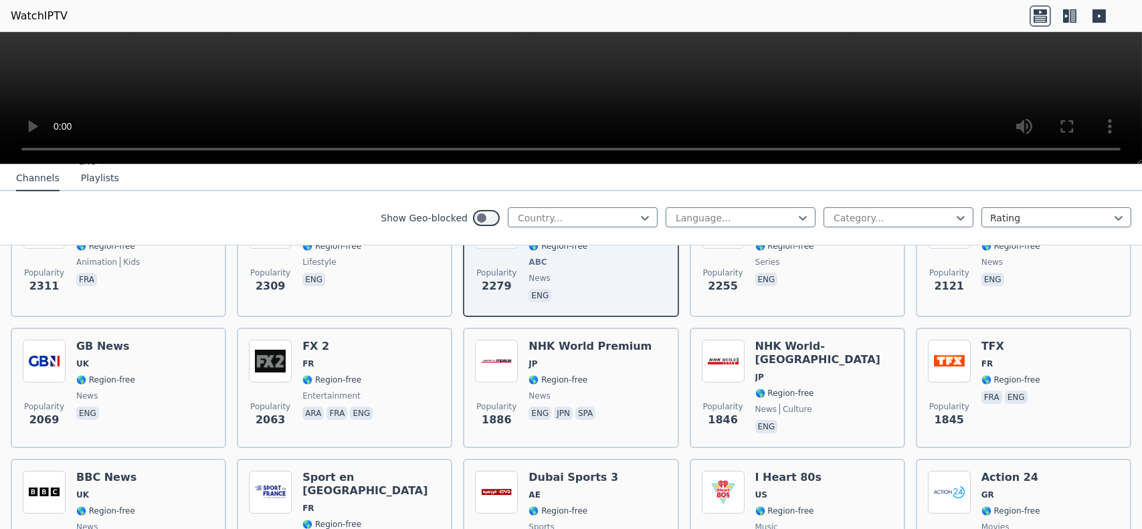
drag, startPoint x: 266, startPoint y: 256, endPoint x: 284, endPoint y: 195, distance: 64.0
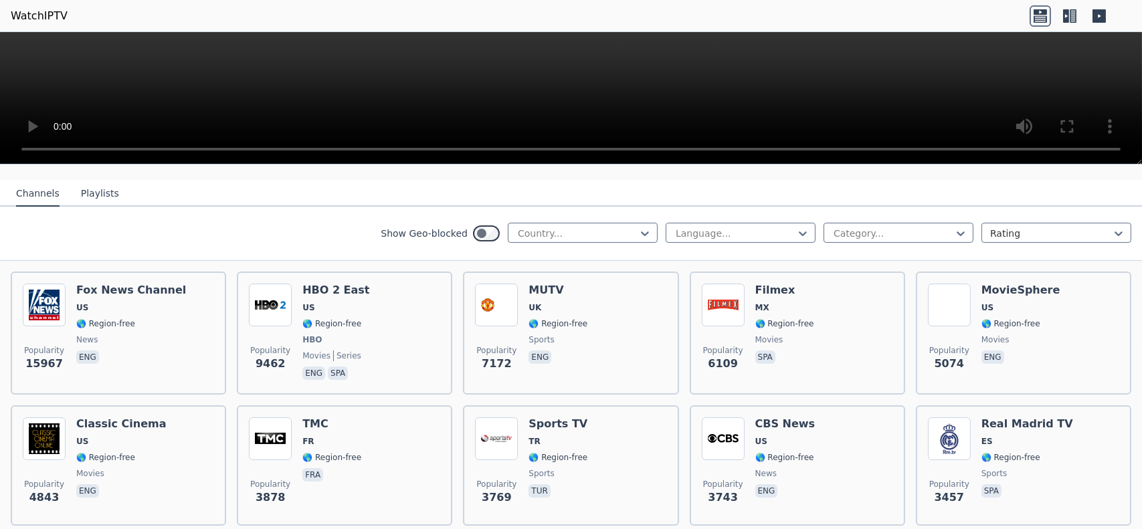
scroll to position [0, 0]
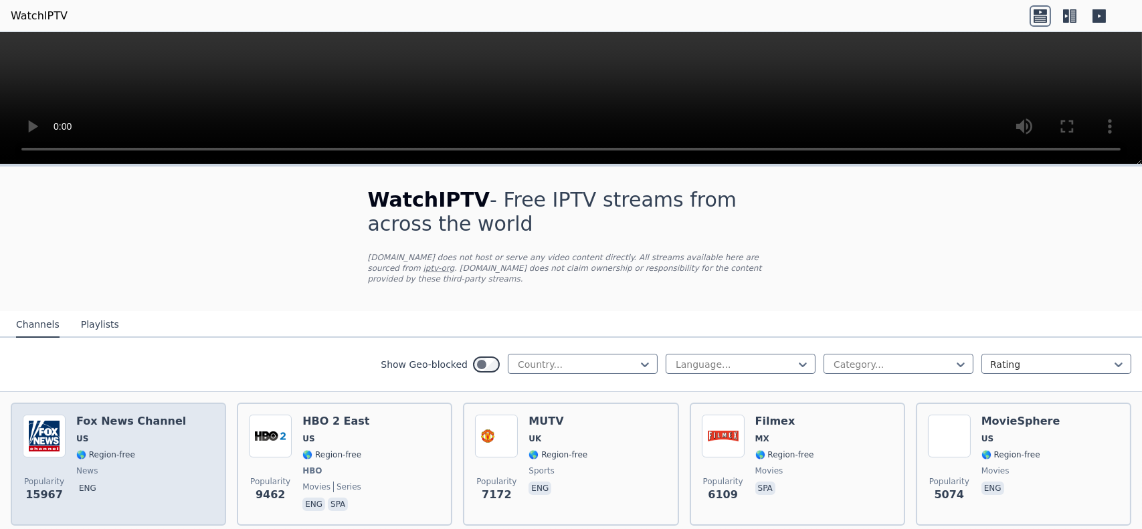
click at [126, 415] on h6 "Fox News Channel" at bounding box center [131, 421] width 110 height 13
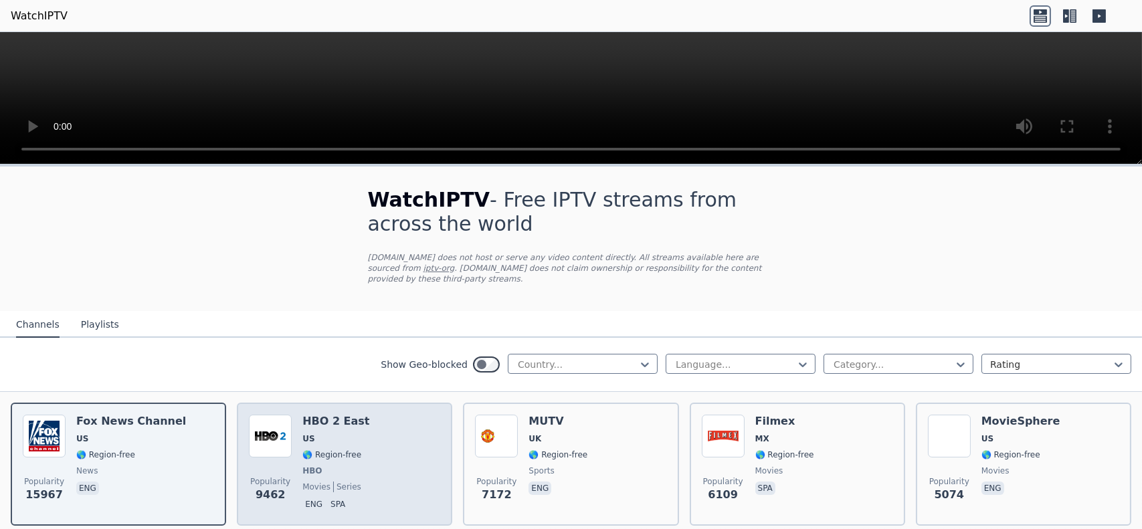
click at [332, 415] on h6 "HBO 2 East" at bounding box center [335, 421] width 67 height 13
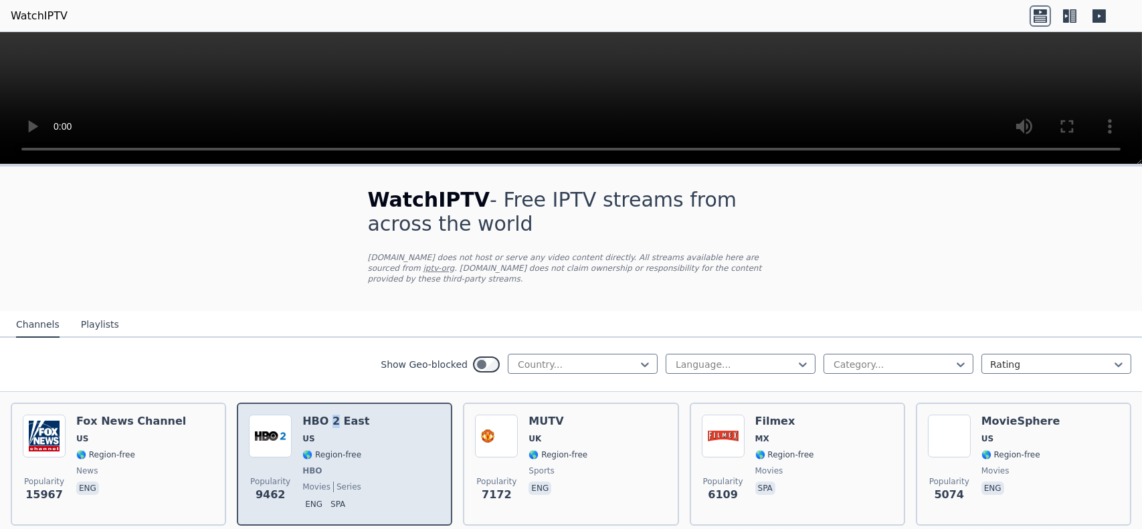
click at [331, 415] on h6 "HBO 2 East" at bounding box center [335, 421] width 67 height 13
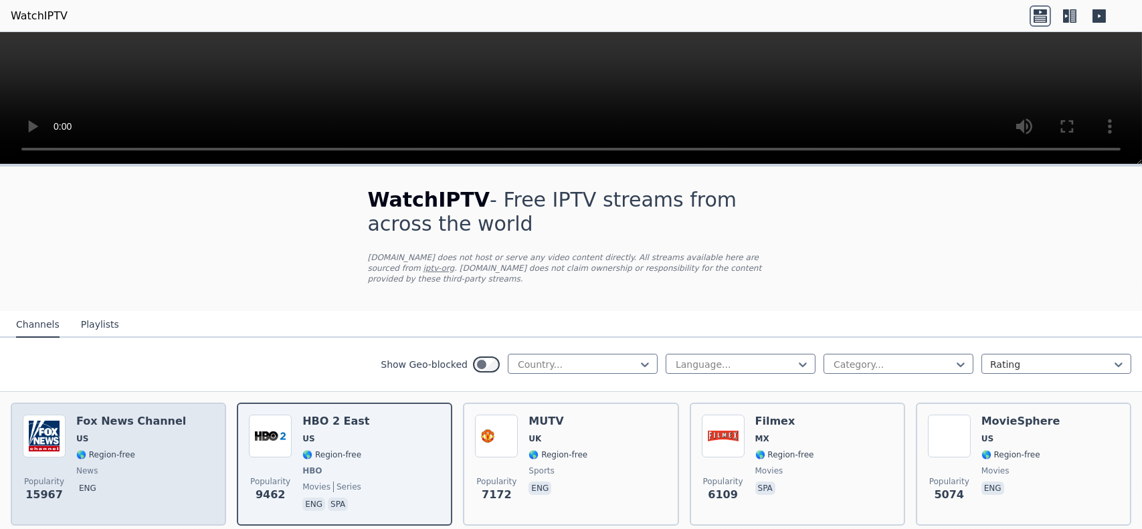
click at [167, 415] on div "Popularity 15967 Fox News Channel US 🌎 Region-free news eng" at bounding box center [118, 464] width 191 height 99
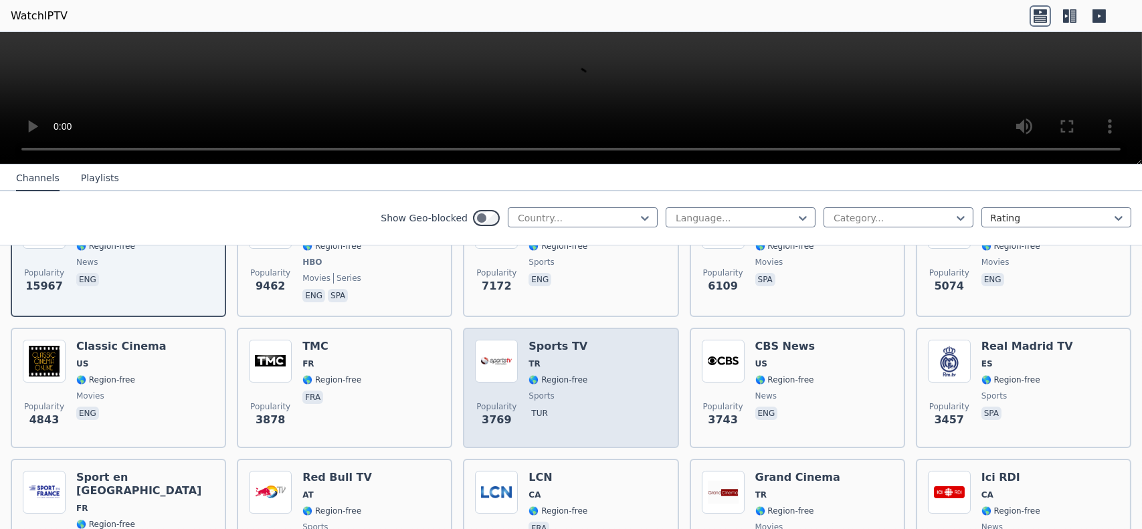
scroll to position [335, 0]
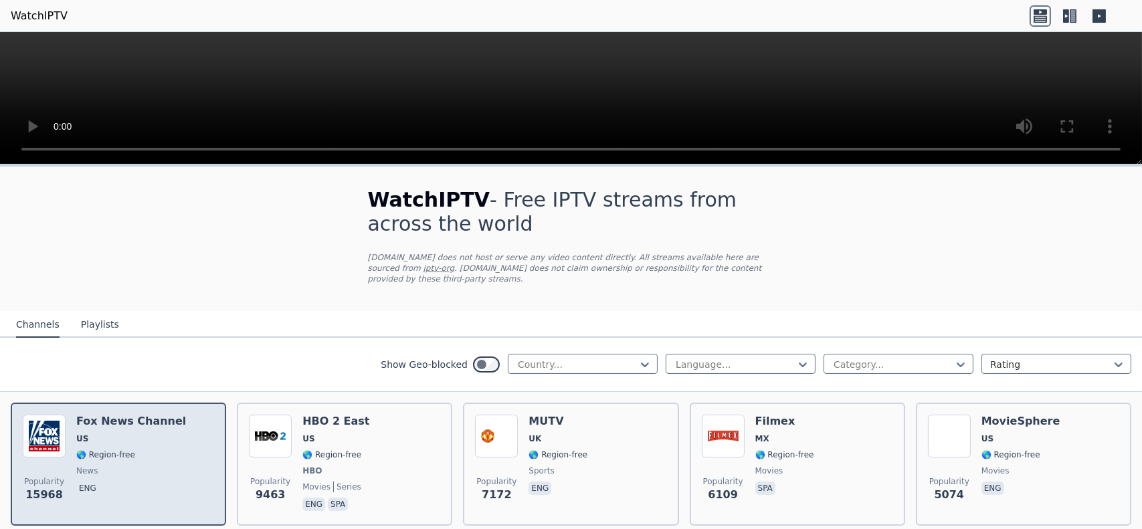
click at [122, 415] on h6 "Fox News Channel" at bounding box center [131, 421] width 110 height 13
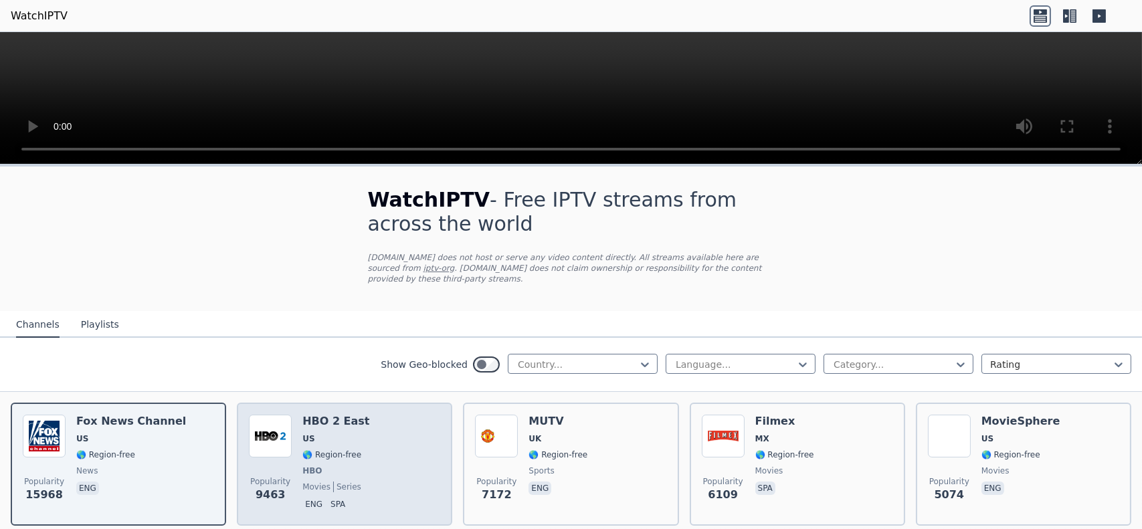
click at [341, 415] on h6 "HBO 2 East" at bounding box center [335, 421] width 67 height 13
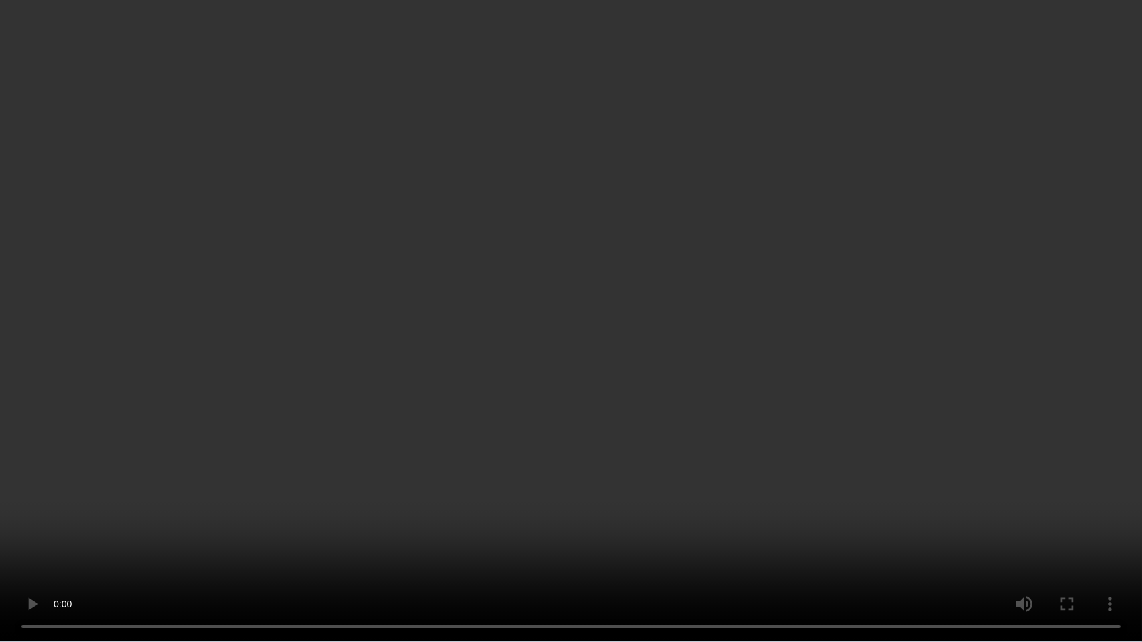
click at [329, 348] on video at bounding box center [571, 321] width 1142 height 642
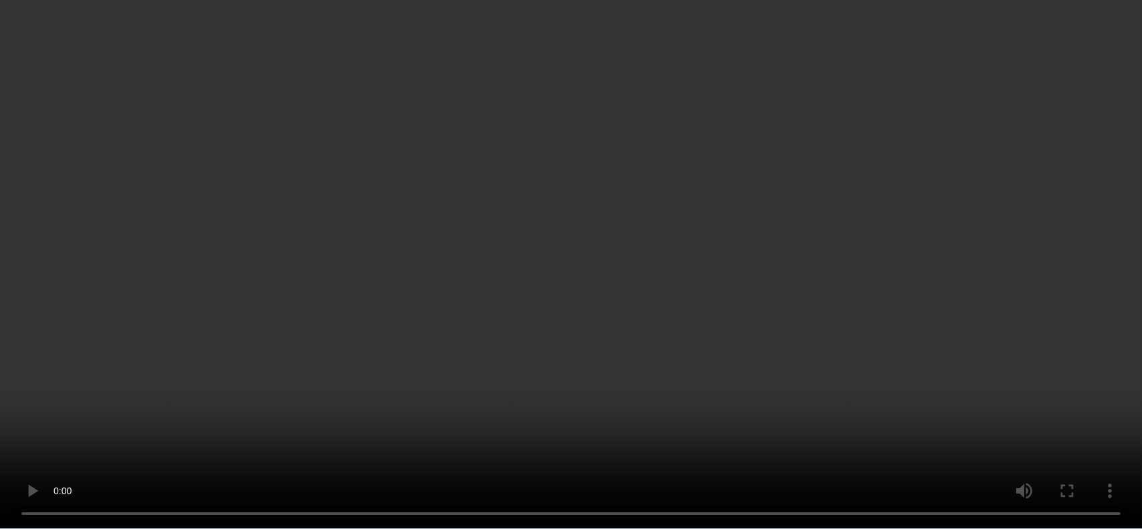
scroll to position [335, 0]
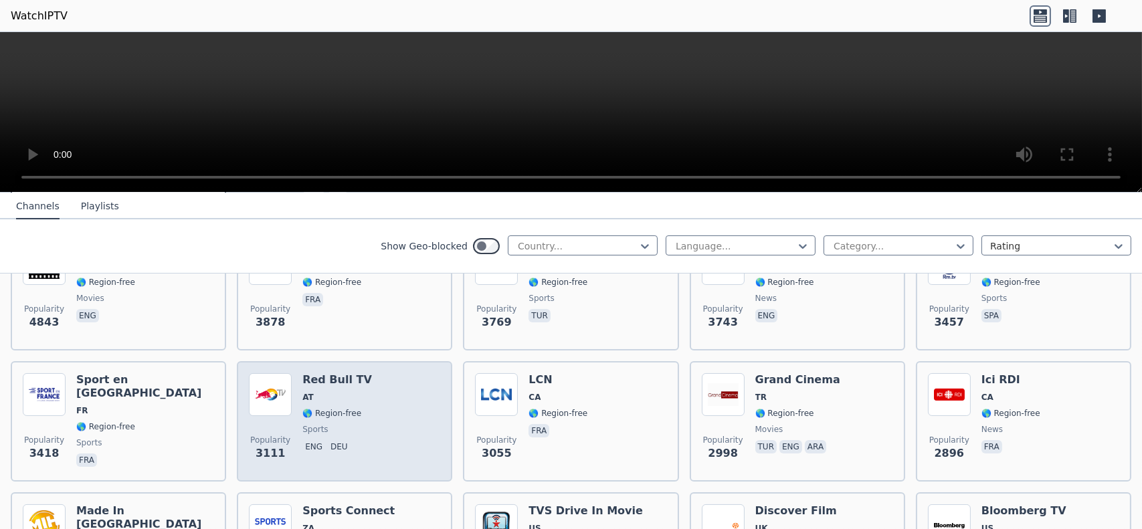
click at [323, 373] on h6 "Red Bull TV" at bounding box center [337, 379] width 70 height 13
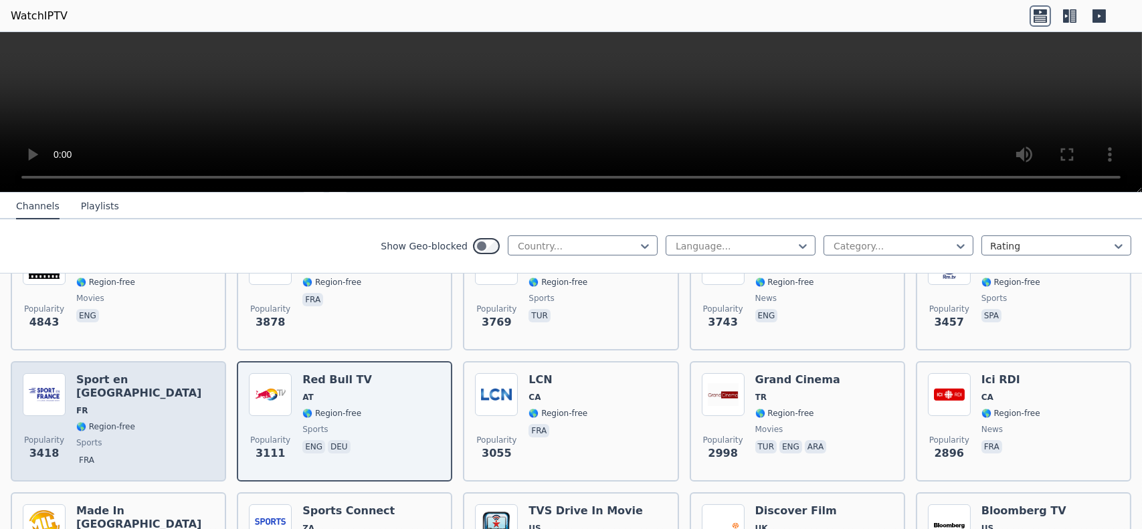
click at [130, 373] on h6 "Sport en [GEOGRAPHIC_DATA]" at bounding box center [145, 386] width 138 height 27
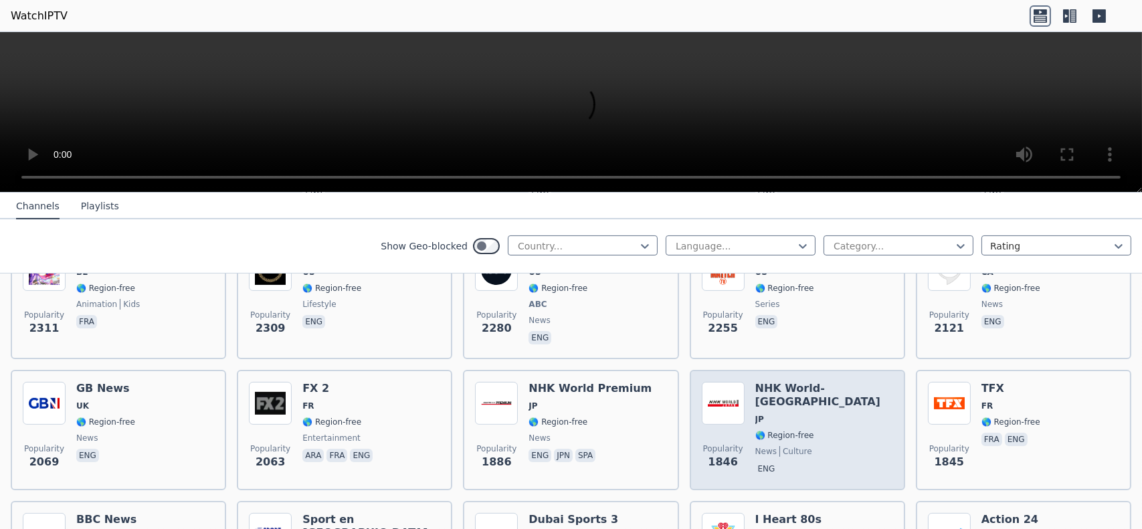
scroll to position [736, 0]
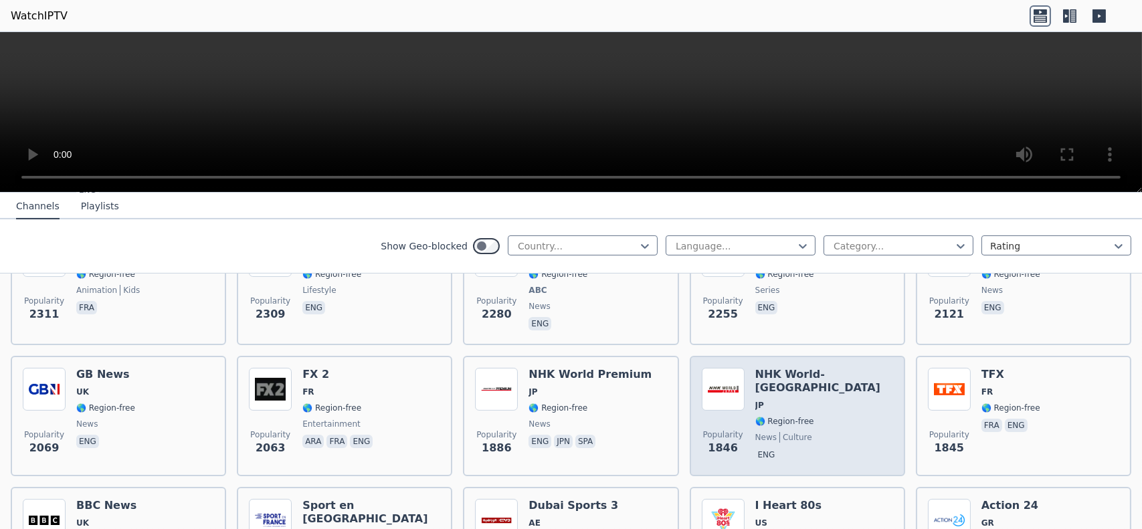
click at [787, 368] on h6 "NHK World-[GEOGRAPHIC_DATA]" at bounding box center [824, 381] width 138 height 27
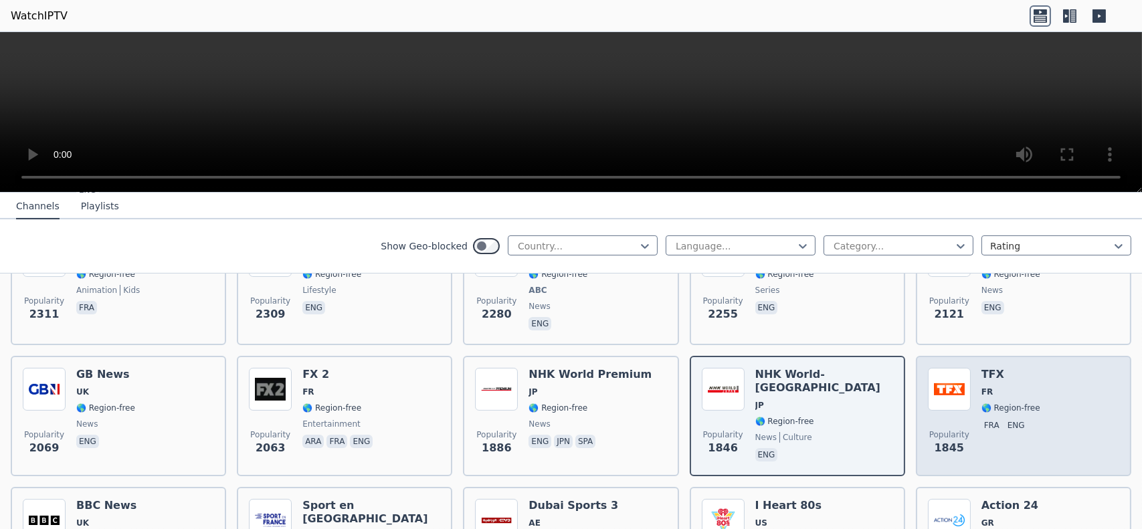
click at [985, 368] on h6 "TFX" at bounding box center [1011, 374] width 59 height 13
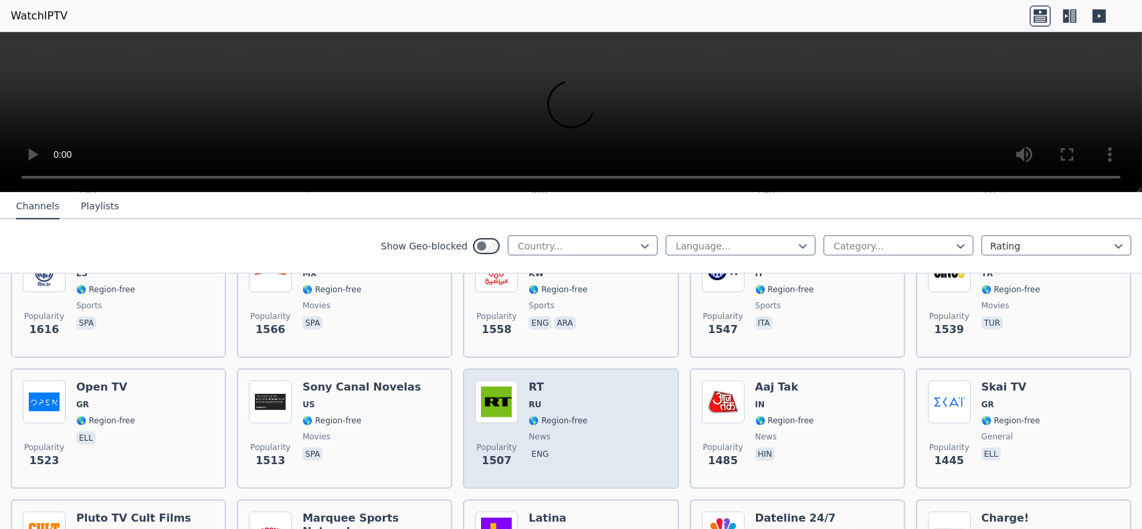
scroll to position [1204, 0]
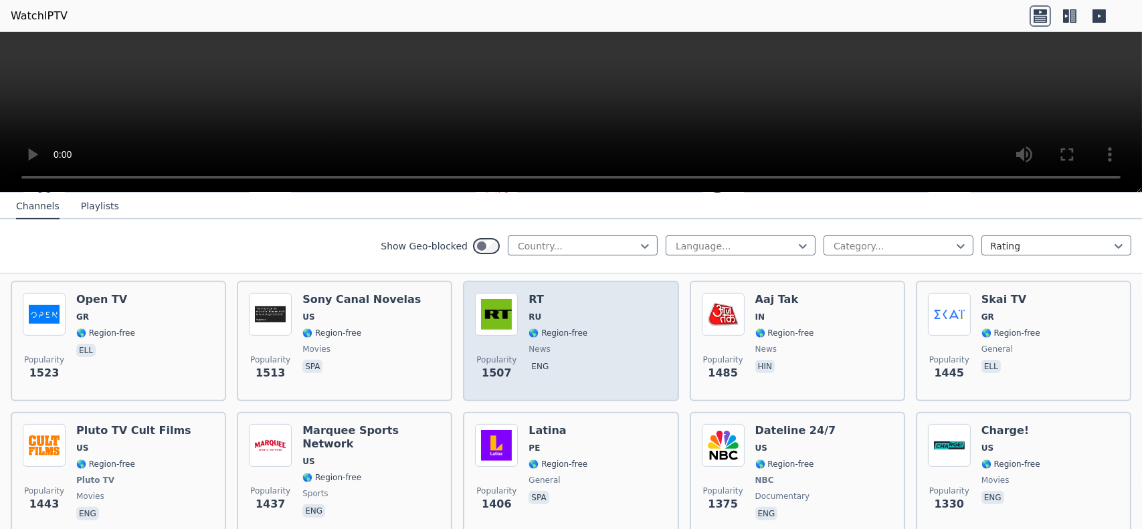
click at [523, 293] on div "Popularity 1507 RT RU 🌎 Region-free news eng" at bounding box center [570, 341] width 191 height 96
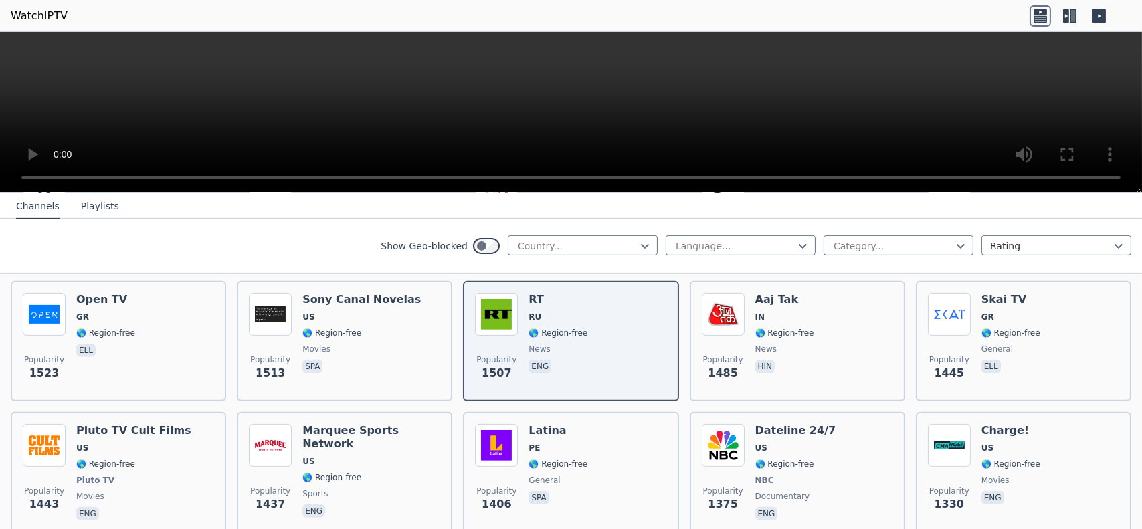
drag, startPoint x: 426, startPoint y: 96, endPoint x: 428, endPoint y: 58, distance: 37.5
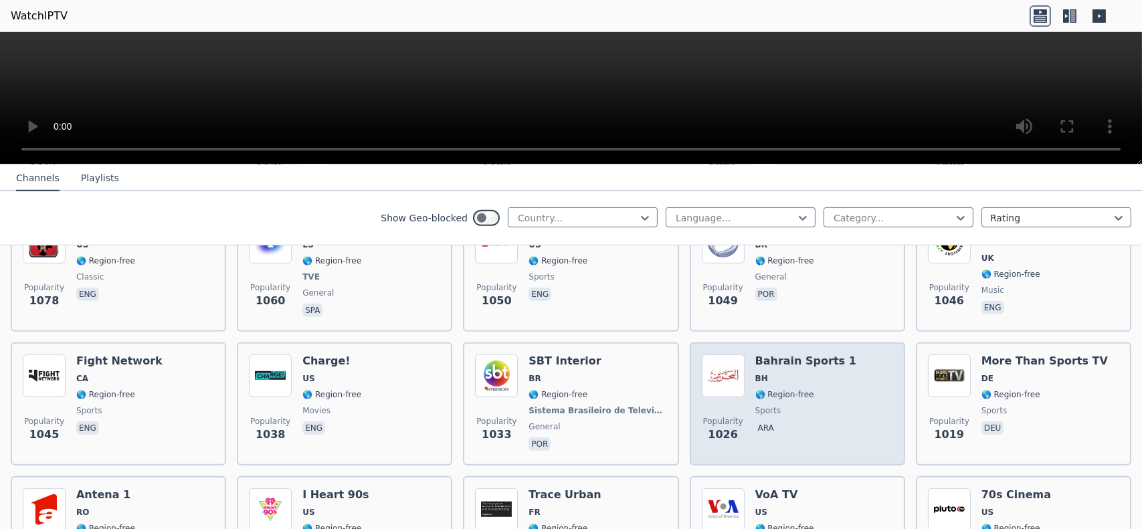
scroll to position [2074, 0]
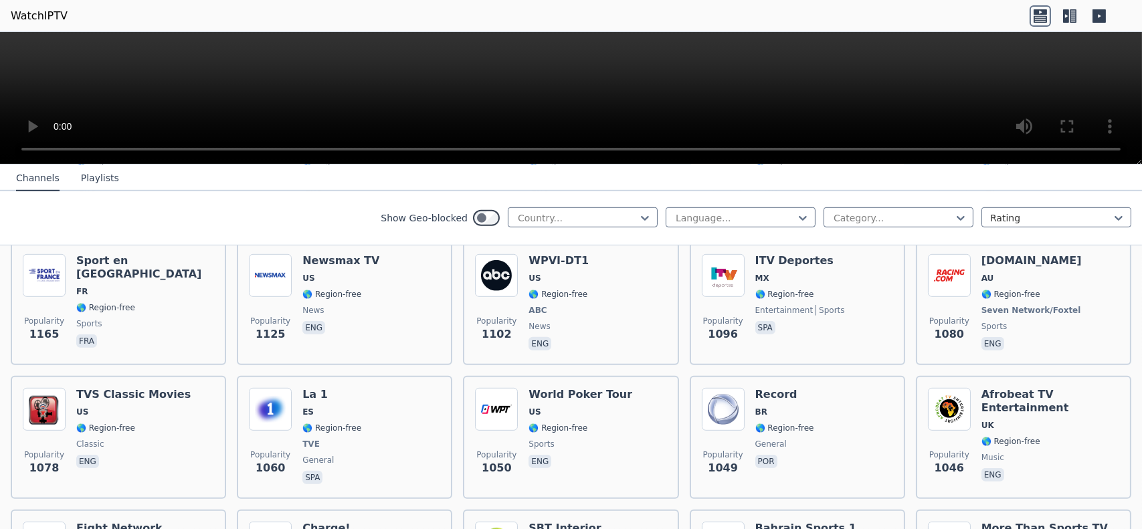
drag, startPoint x: 781, startPoint y: 272, endPoint x: 773, endPoint y: 256, distance: 17.1
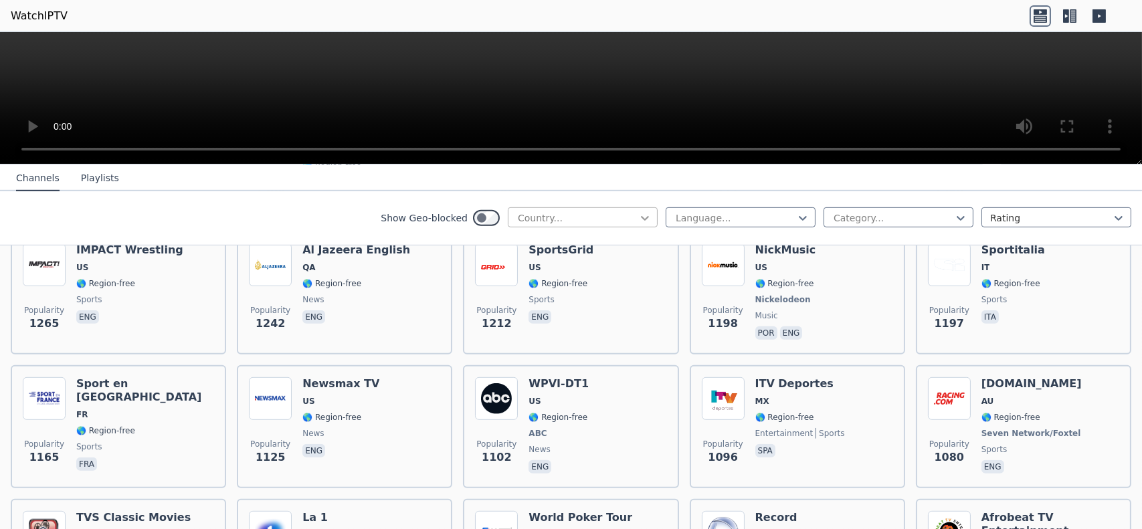
scroll to position [1619, 0]
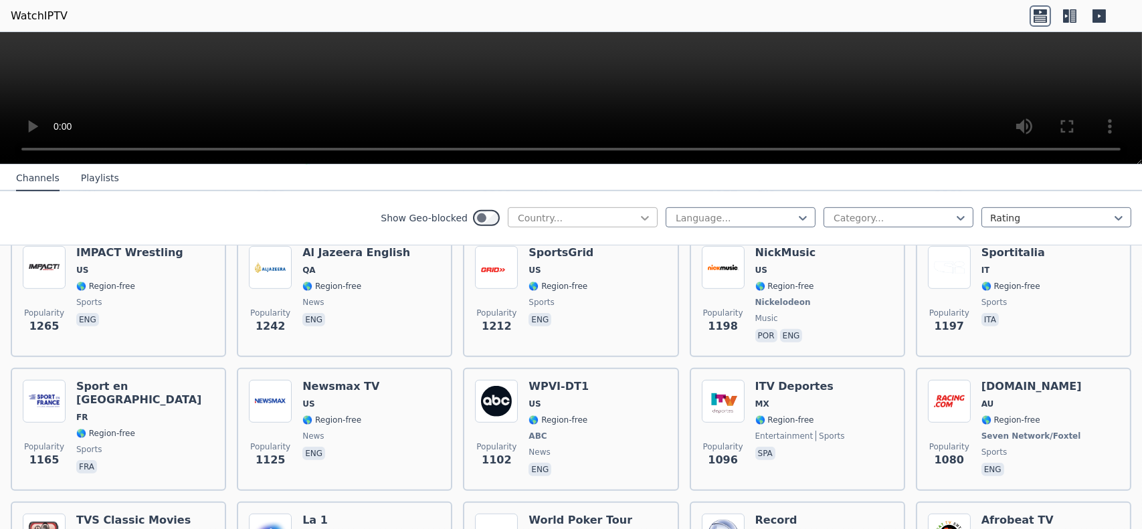
click at [641, 218] on icon at bounding box center [645, 218] width 8 height 5
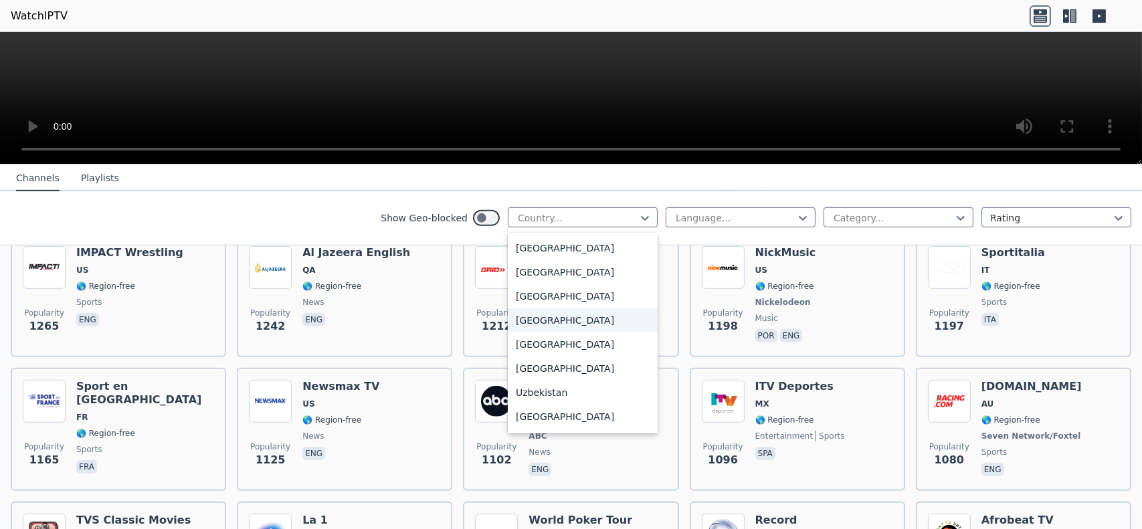
scroll to position [4646, 0]
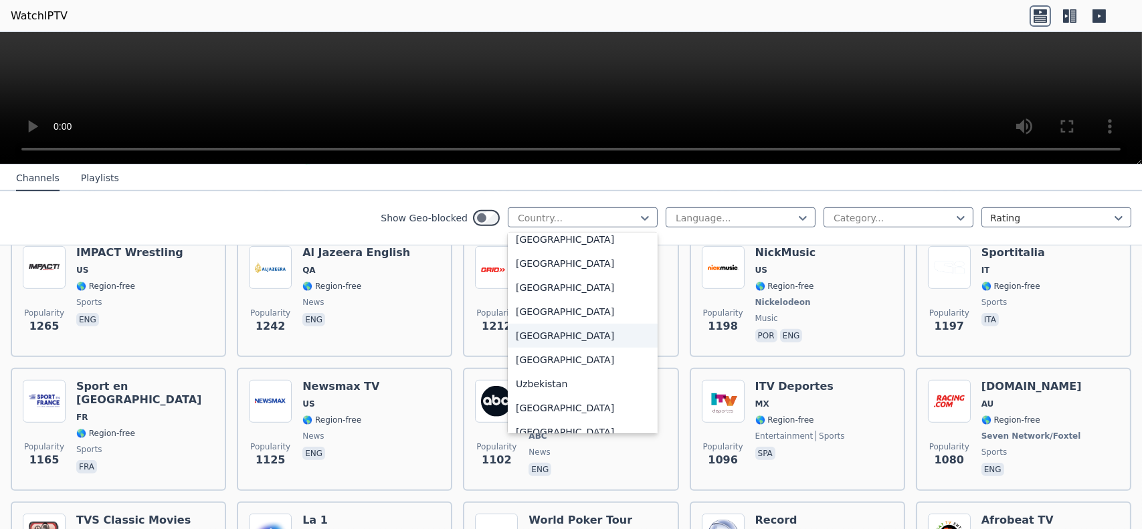
click at [546, 332] on div "[GEOGRAPHIC_DATA]" at bounding box center [583, 336] width 150 height 24
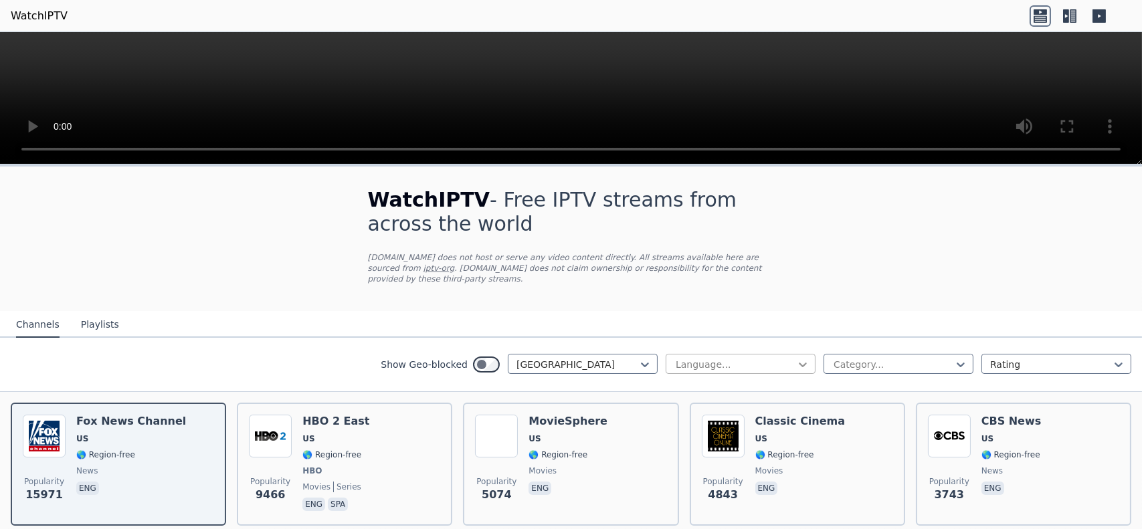
click at [798, 358] on icon at bounding box center [802, 364] width 13 height 13
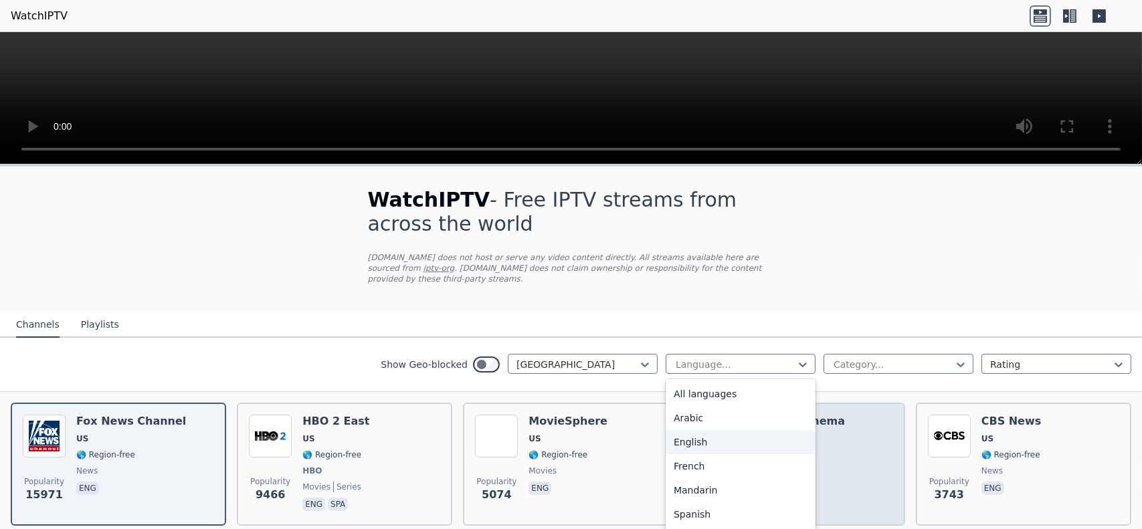
click at [699, 434] on div "English" at bounding box center [741, 442] width 150 height 24
